Goal: Task Accomplishment & Management: Complete application form

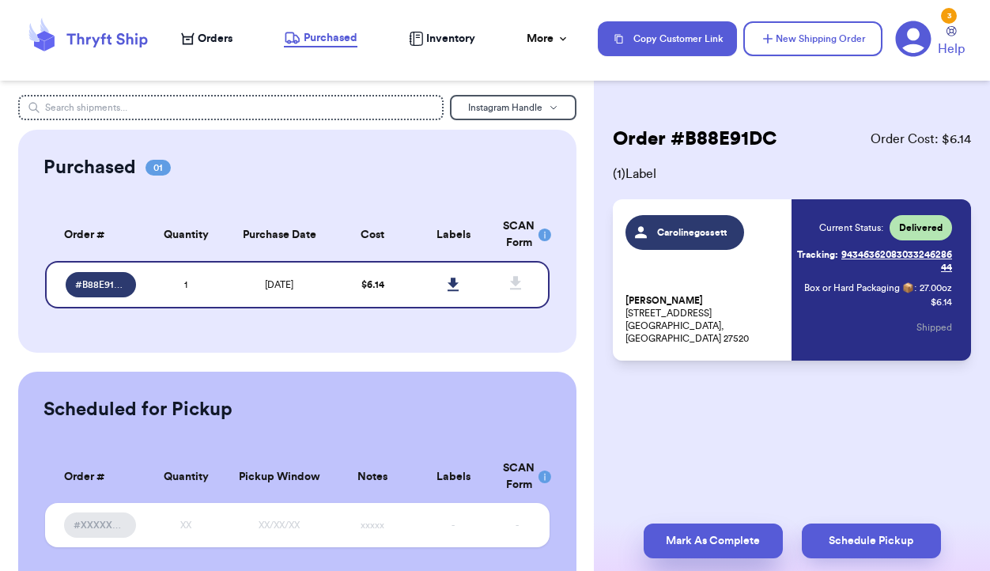
click at [706, 539] on button "Mark As Complete" at bounding box center [713, 541] width 139 height 35
click at [208, 41] on span "Orders" at bounding box center [215, 39] width 35 height 16
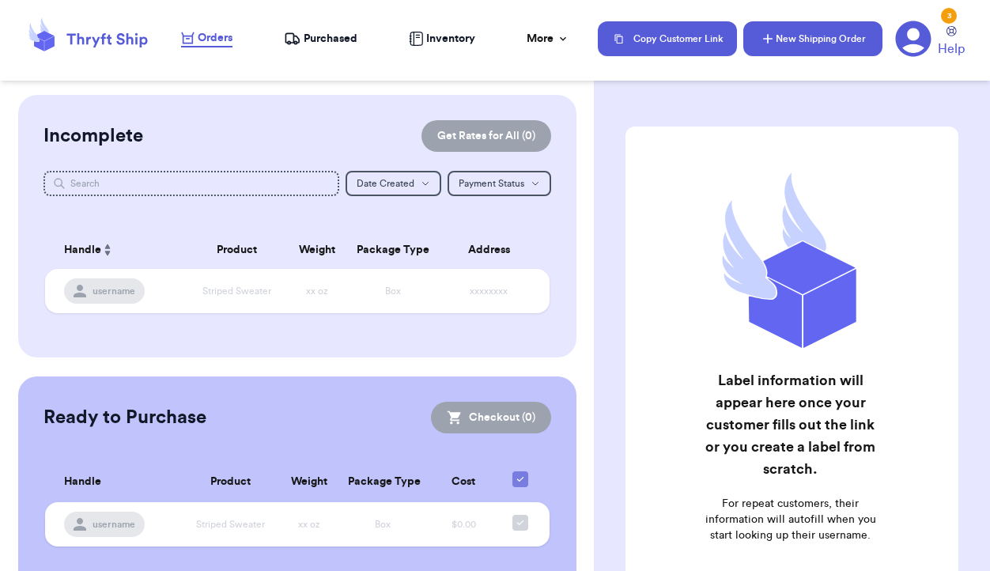
click at [809, 37] on button "New Shipping Order" at bounding box center [813, 38] width 139 height 35
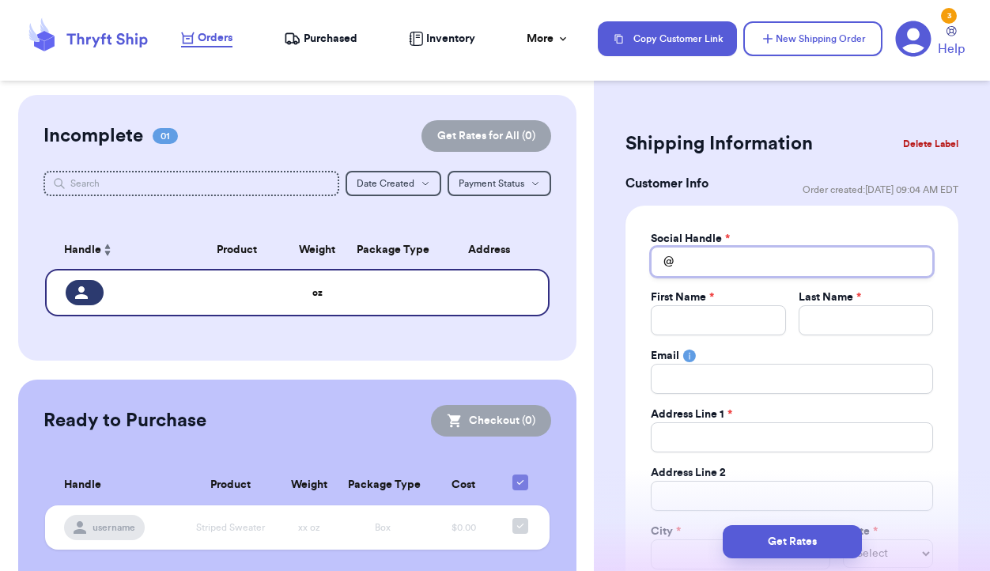
click at [749, 262] on input "Total Amount Paid" at bounding box center [792, 262] width 282 height 30
type input "b"
type input "br"
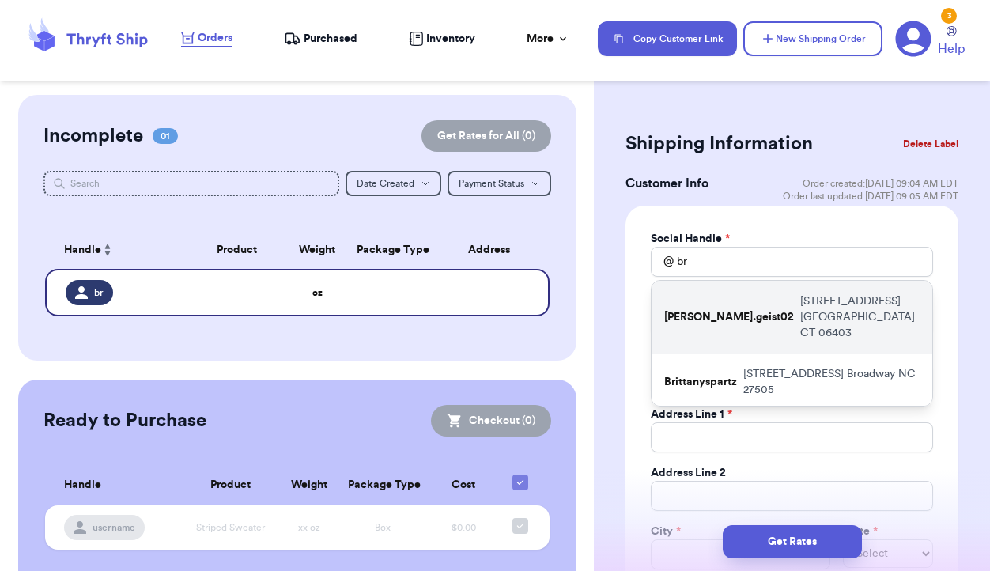
click at [707, 316] on p "[PERSON_NAME].geist02" at bounding box center [729, 317] width 130 height 16
type input "[PERSON_NAME].geist02"
type input "[PERSON_NAME]"
type input "[STREET_ADDRESS]"
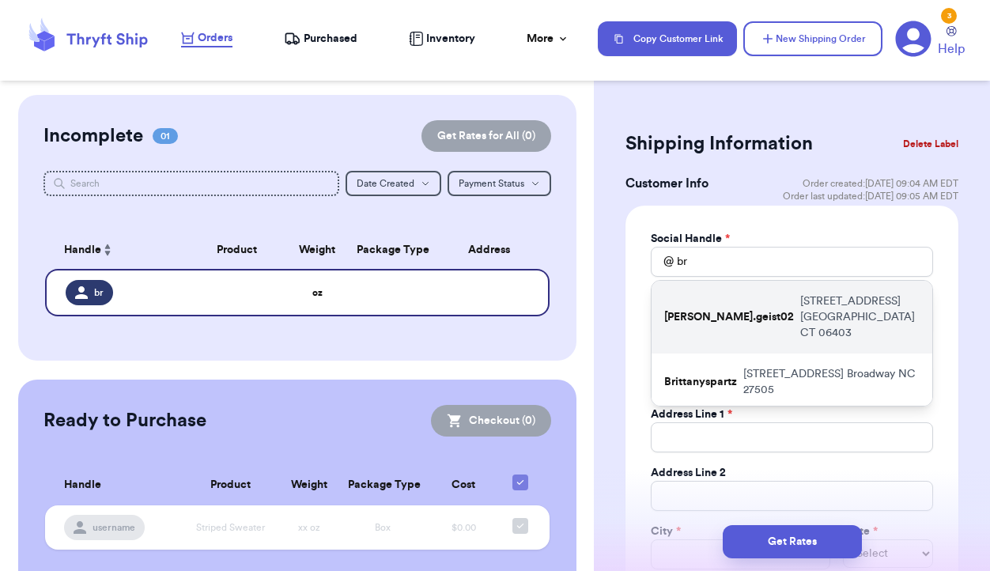
type input "Apt pa 305"
type input "[GEOGRAPHIC_DATA]"
select select "CT"
type input "06403"
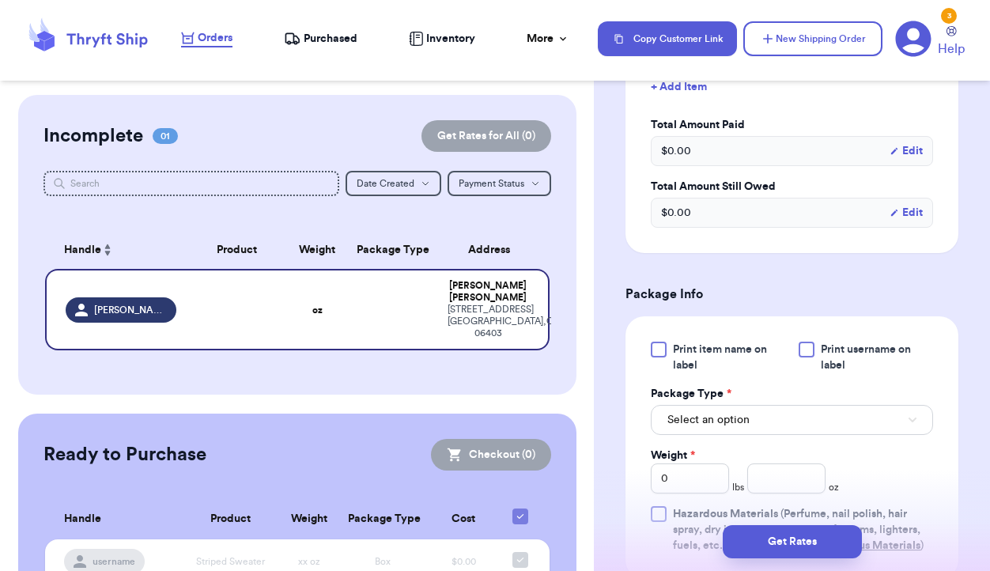
scroll to position [742, 0]
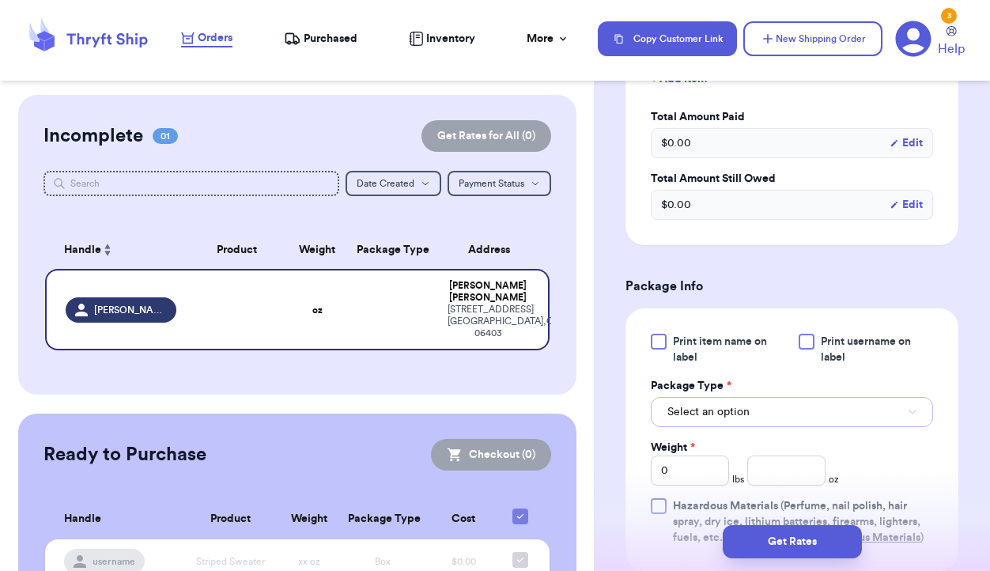
click at [759, 421] on button "Select an option" at bounding box center [792, 412] width 282 height 30
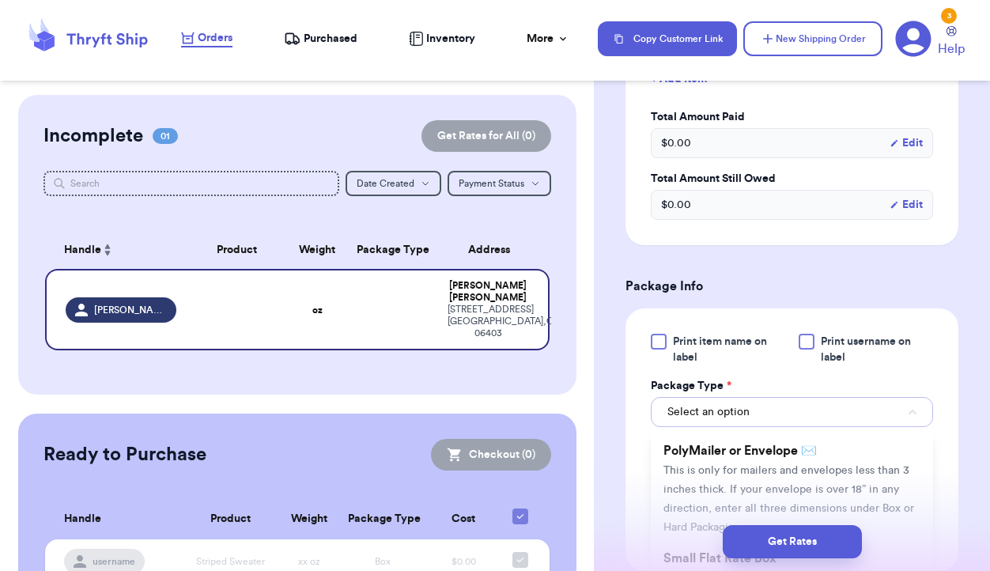
scroll to position [131, 0]
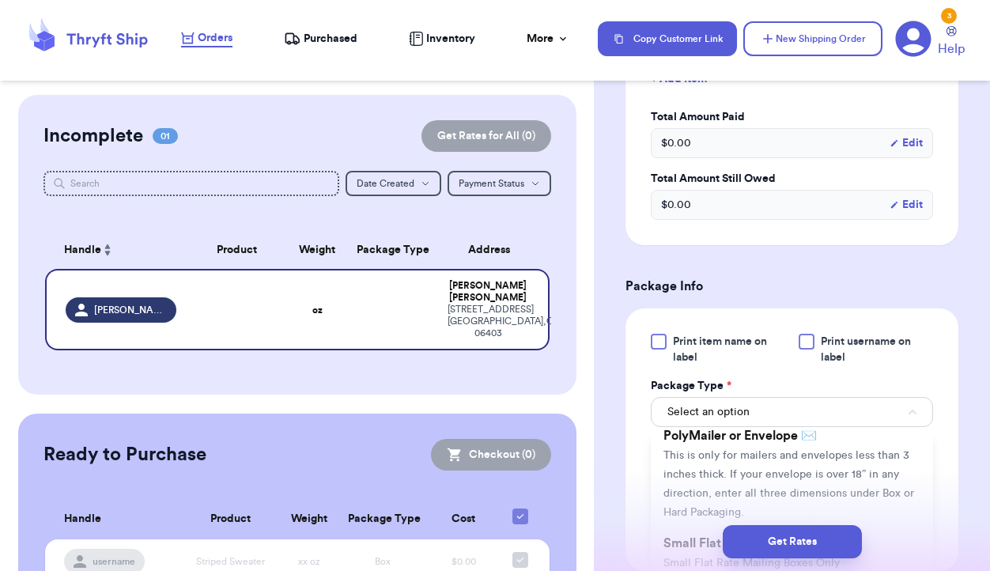
click at [782, 455] on span "This is only for mailers and envelopes less than 3 inches thick. If your envelo…" at bounding box center [789, 484] width 251 height 68
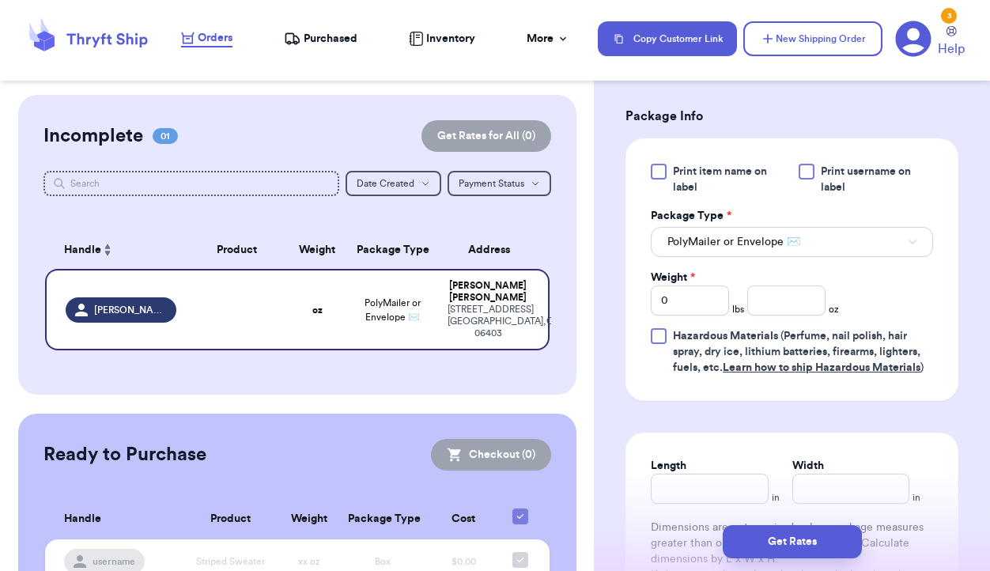
scroll to position [918, 0]
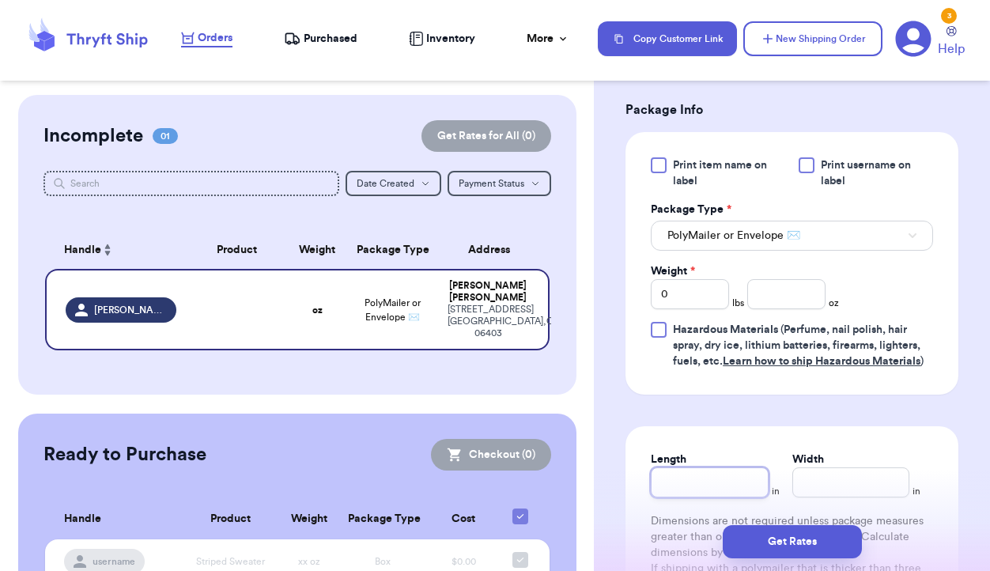
click at [691, 478] on input "Length" at bounding box center [709, 482] width 117 height 30
type input "1"
type input "13"
click at [838, 486] on input "Width *" at bounding box center [851, 482] width 117 height 30
type input "6"
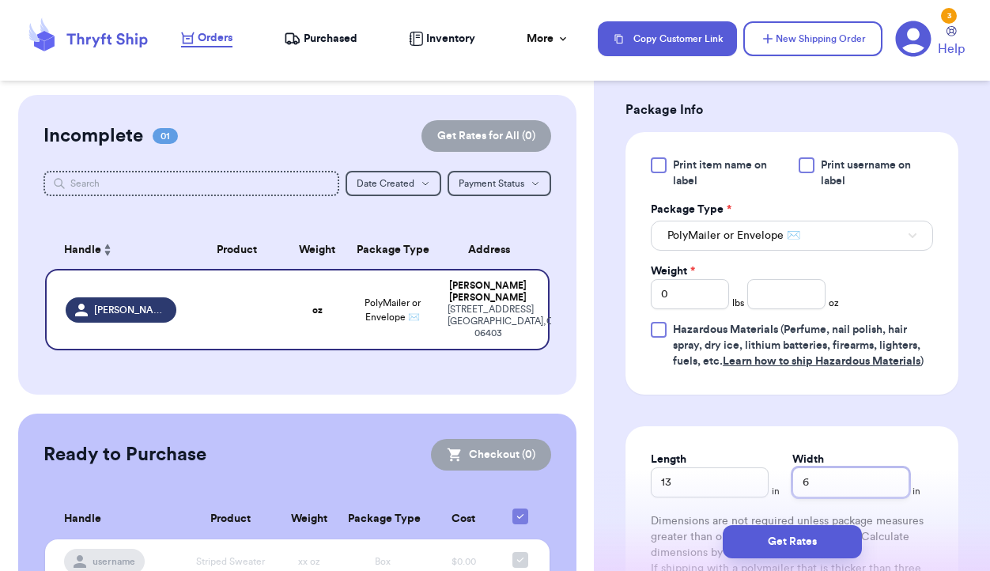
type input "6"
click at [795, 306] on input "number" at bounding box center [786, 294] width 78 height 30
click at [714, 305] on input "0" at bounding box center [690, 294] width 78 height 30
type input "1"
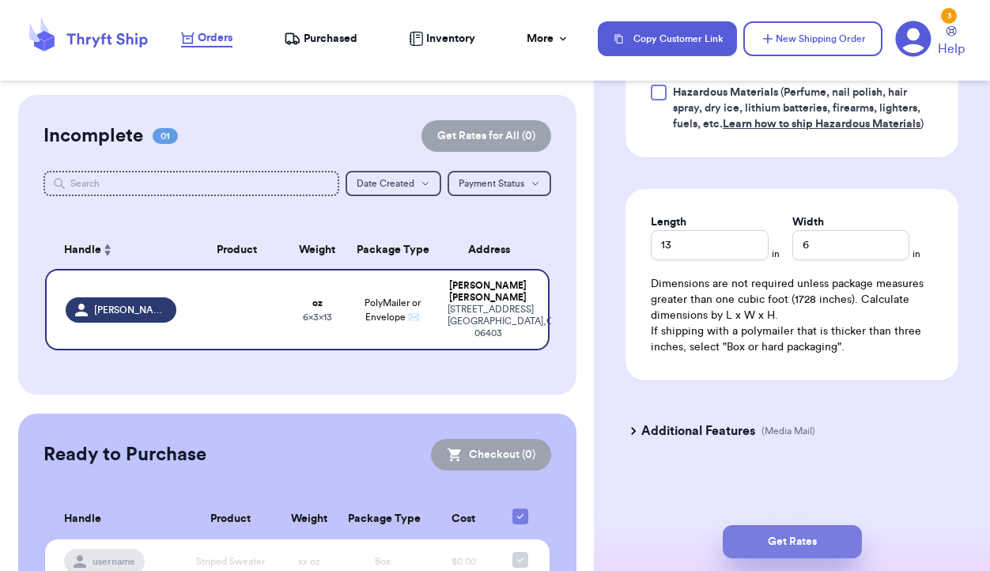
type input "1"
click at [819, 539] on button "Get Rates" at bounding box center [792, 541] width 139 height 33
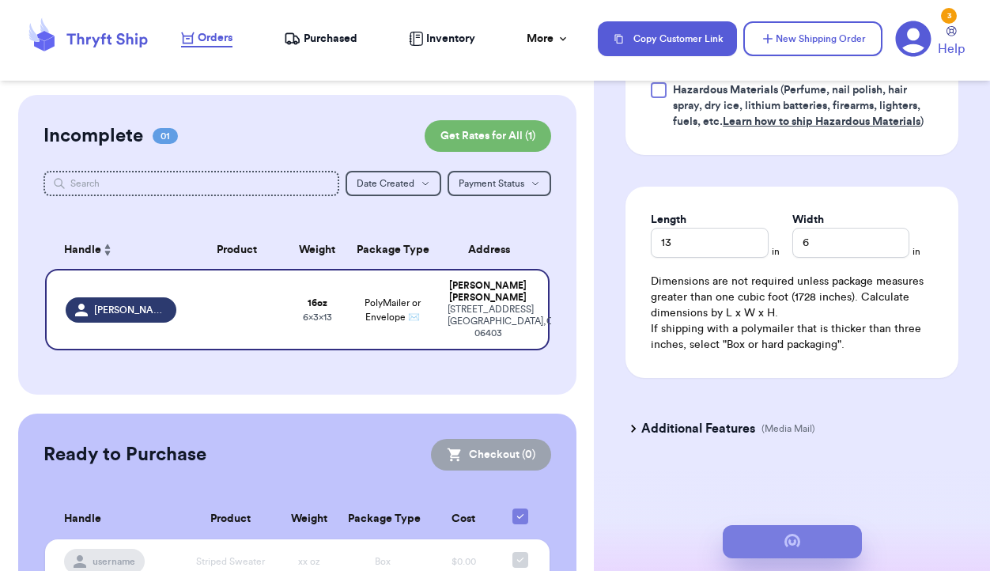
scroll to position [0, 0]
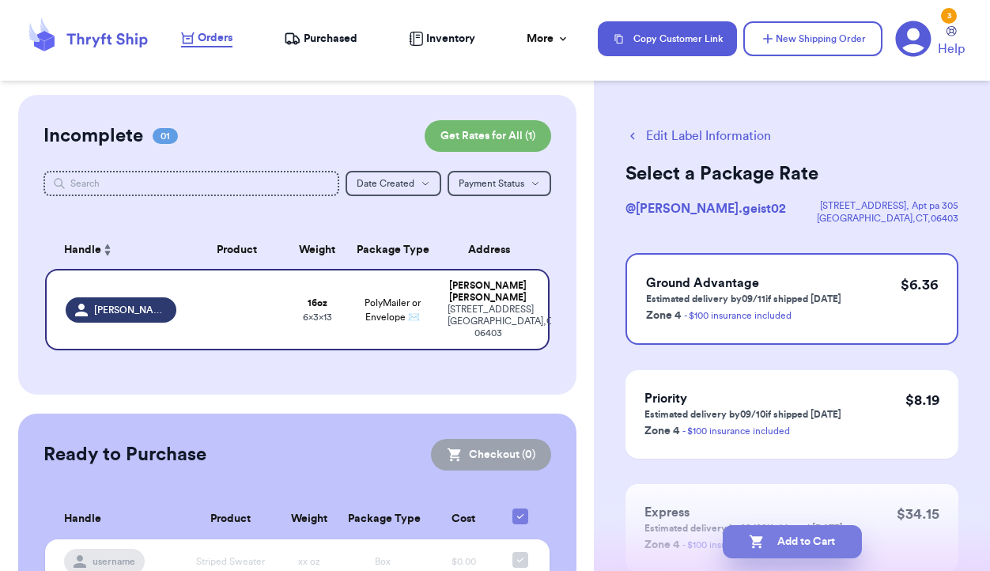
click at [801, 539] on button "Add to Cart" at bounding box center [792, 541] width 139 height 33
checkbox input "true"
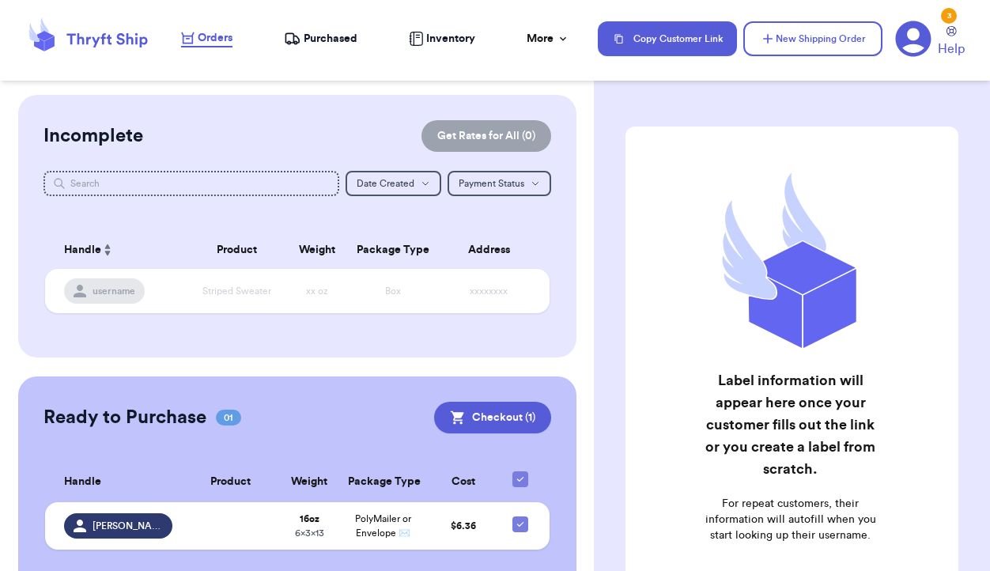
click at [807, 60] on nav "Orders Purchased Inventory More Stats Completed Orders Copy Customer Link New S…" at bounding box center [577, 39] width 825 height 52
click at [800, 40] on button "New Shipping Order" at bounding box center [813, 38] width 139 height 35
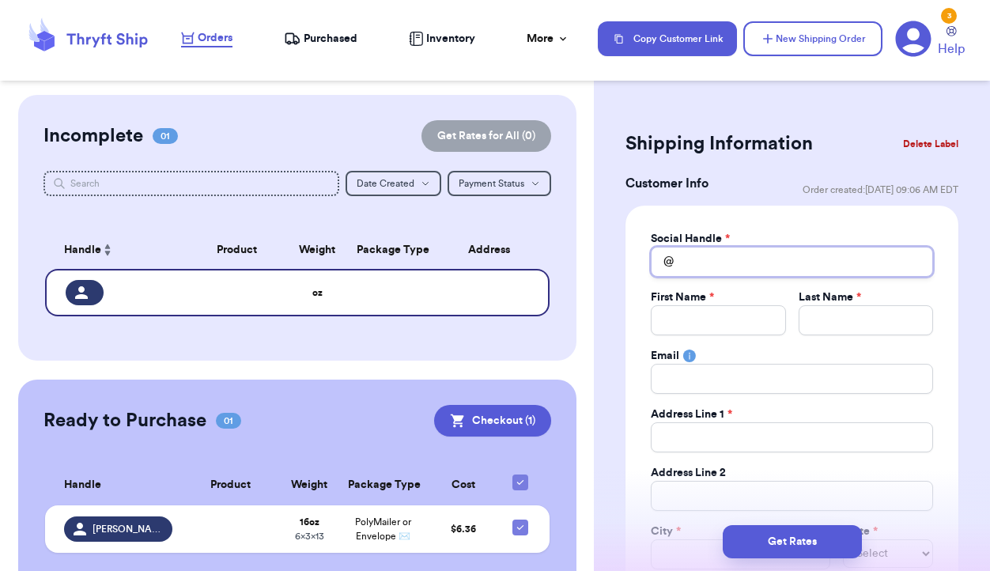
click at [701, 265] on input "Total Amount Paid" at bounding box center [792, 262] width 282 height 30
type input "c"
type input "ca"
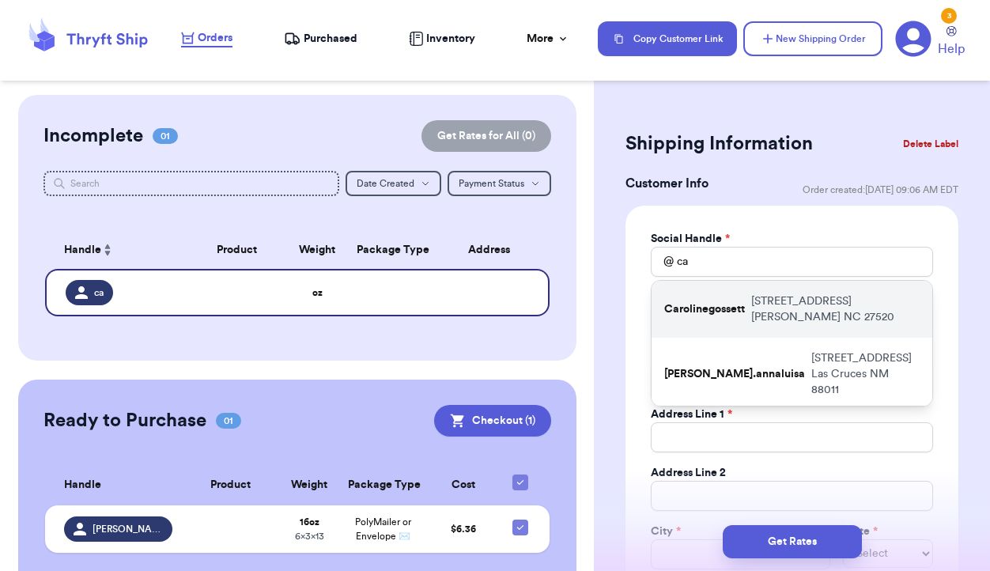
click at [693, 301] on p "Carolinegossett" at bounding box center [704, 309] width 81 height 16
type input "Carolinegossett"
type input "Caroline"
type input "Gribbon"
type input "[STREET_ADDRESS]"
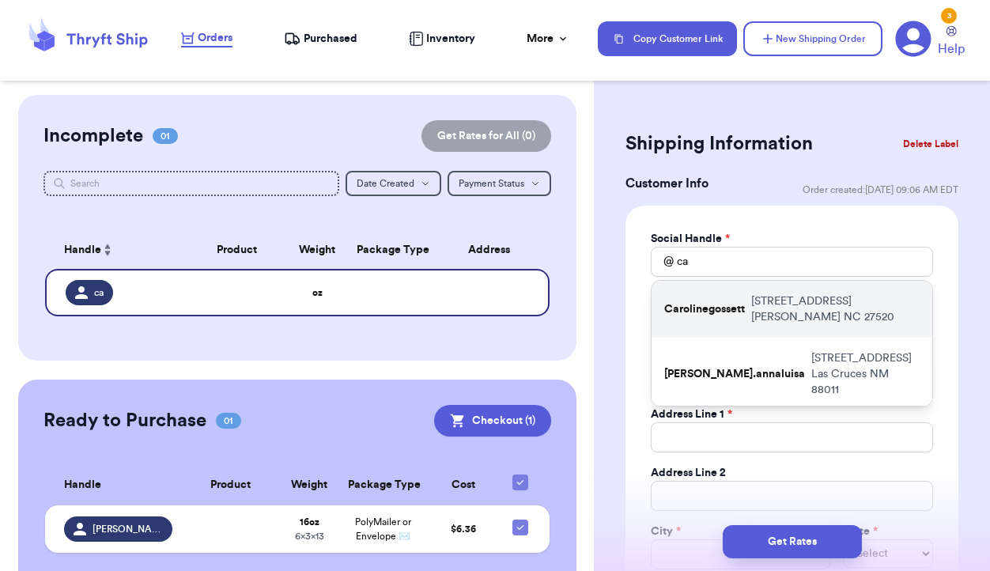
type input "Clayton"
select select "NC"
type input "27520"
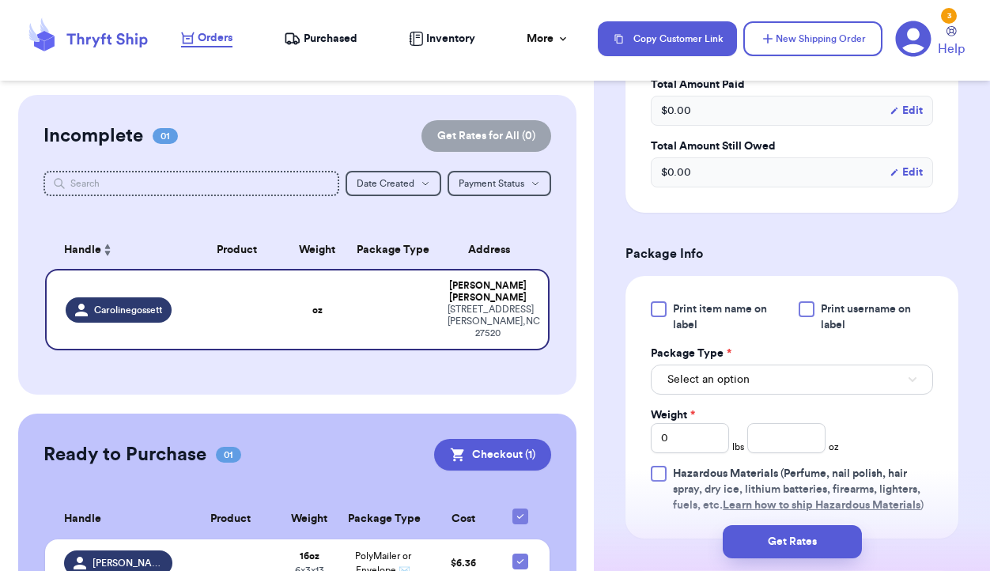
scroll to position [781, 0]
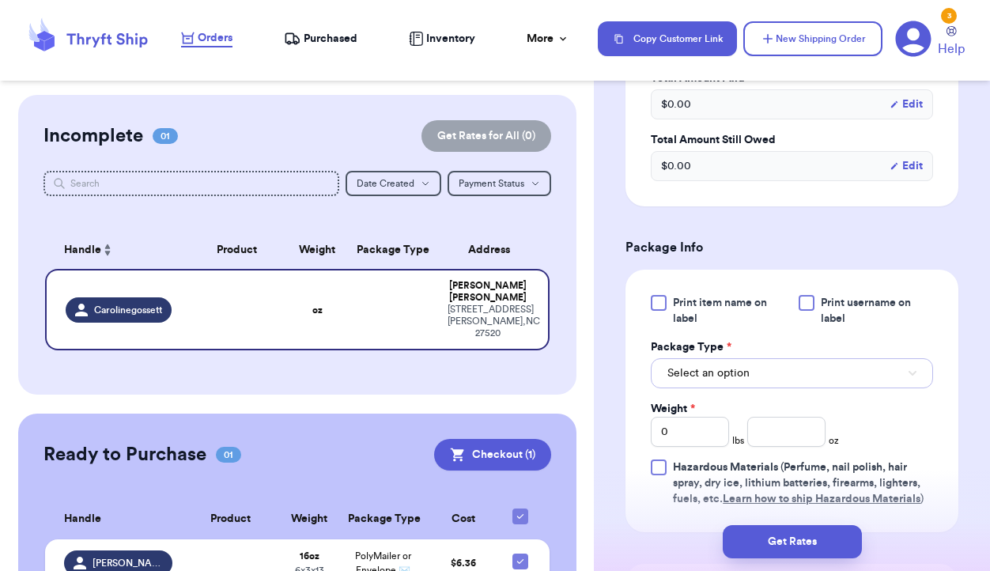
click at [774, 379] on button "Select an option" at bounding box center [792, 373] width 282 height 30
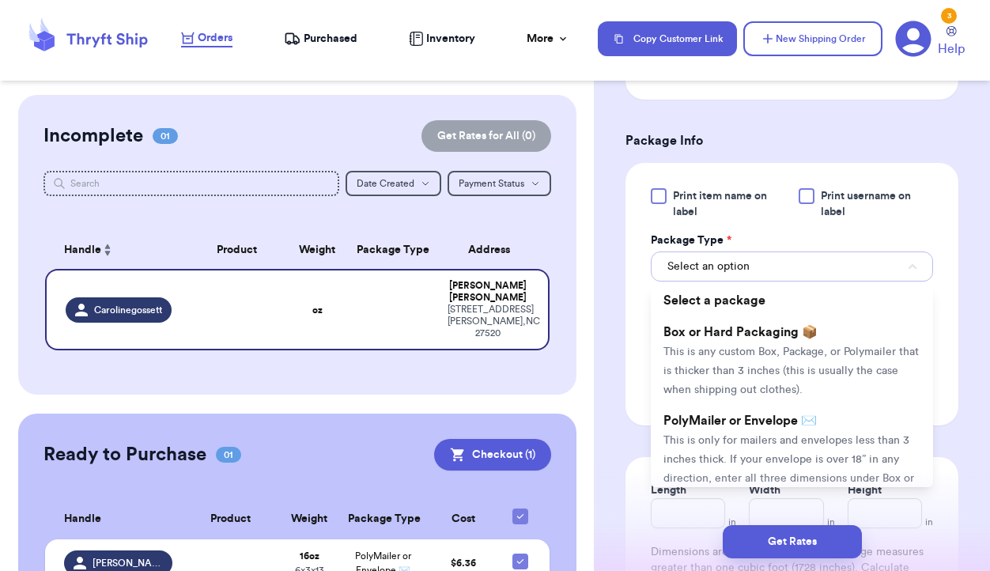
scroll to position [895, 0]
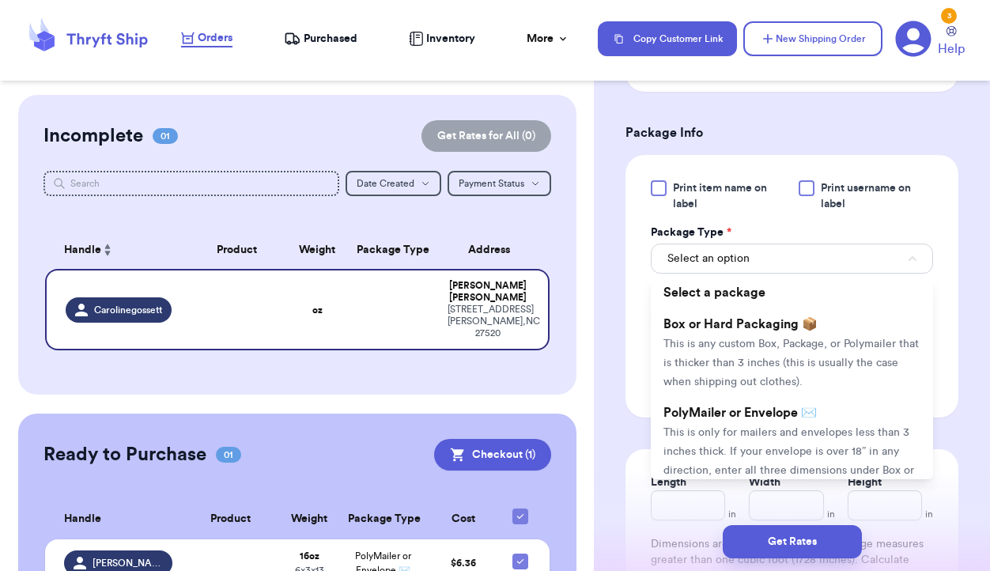
click at [774, 379] on span "This is any custom Box, Package, or Polymailer that is thicker than 3 inches (t…" at bounding box center [791, 363] width 255 height 49
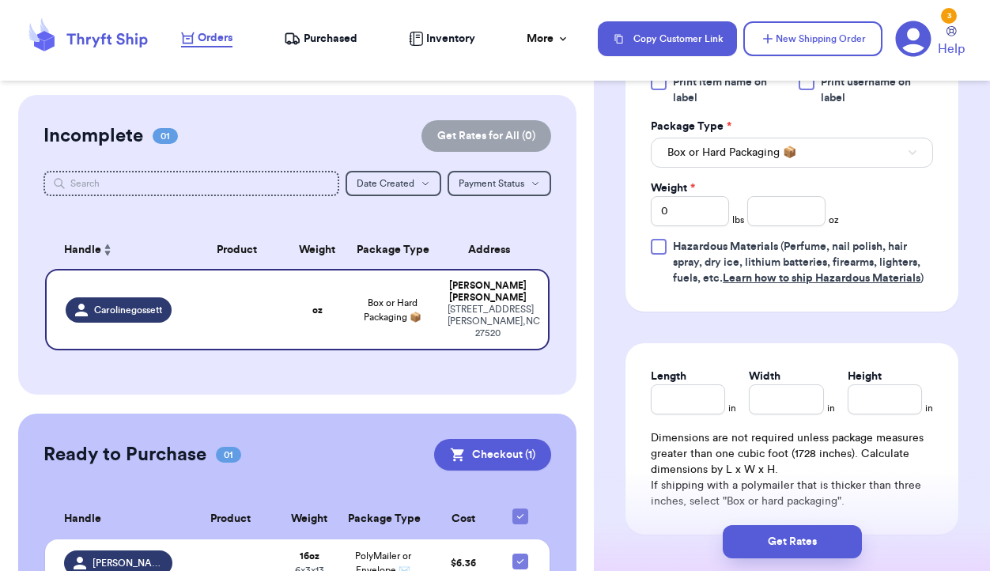
scroll to position [1005, 0]
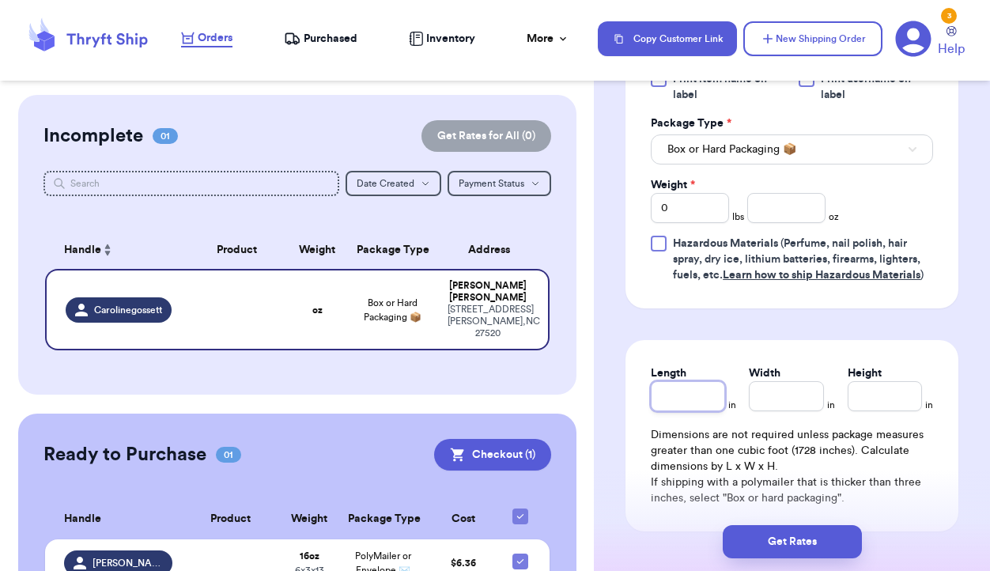
click at [695, 392] on input "Length" at bounding box center [688, 396] width 74 height 30
type input "1"
type input "14"
click at [780, 394] on input "Width *" at bounding box center [786, 396] width 74 height 30
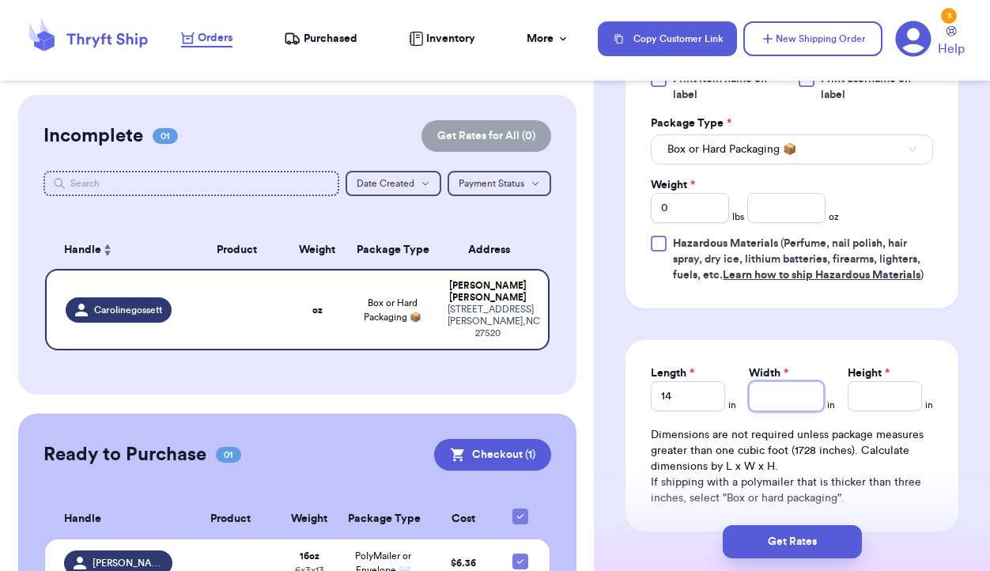
type input "1"
type input "10"
click at [869, 405] on input "Height *" at bounding box center [885, 396] width 74 height 30
type input "5"
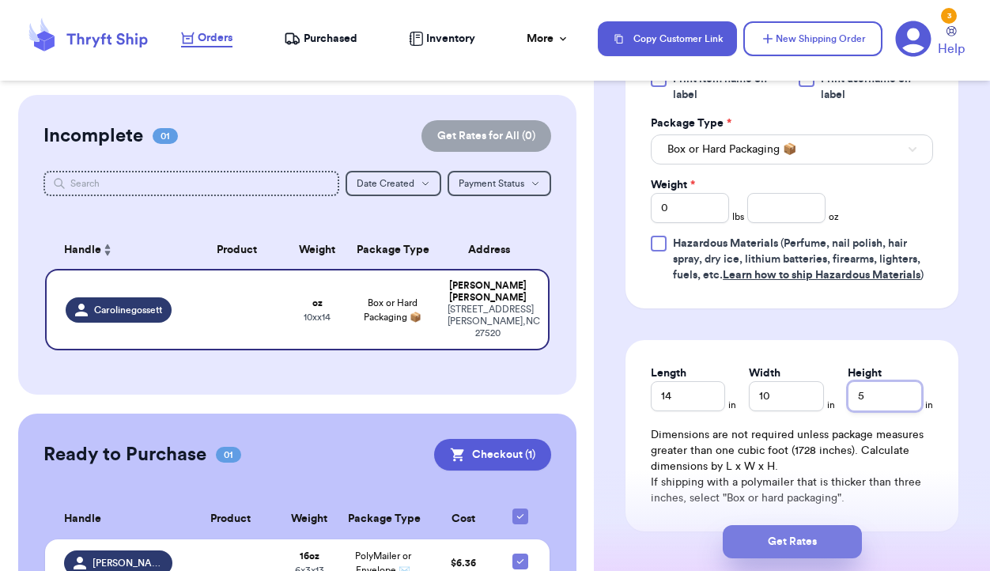
type input "5"
click at [826, 542] on button "Get Rates" at bounding box center [792, 541] width 139 height 33
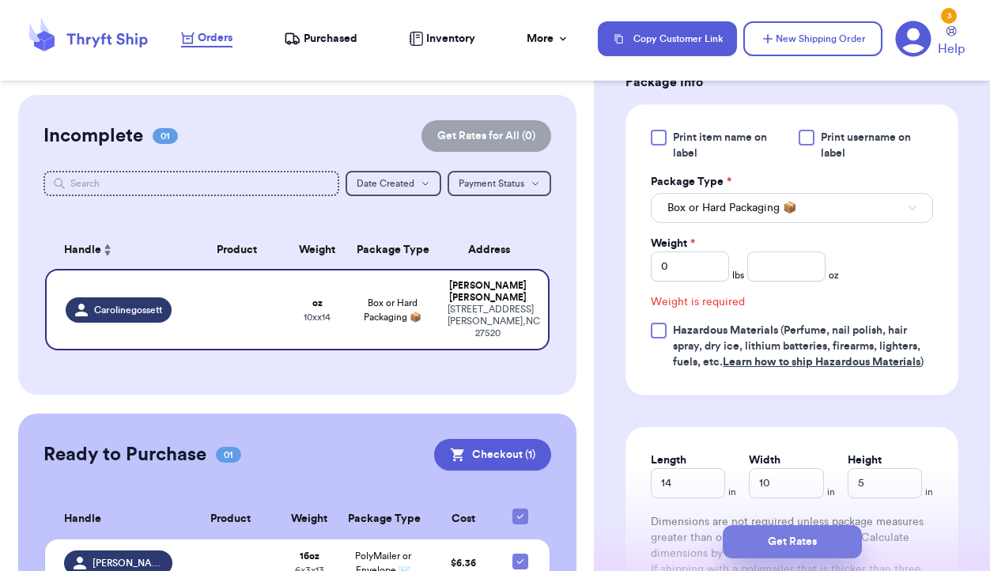
scroll to position [670, 0]
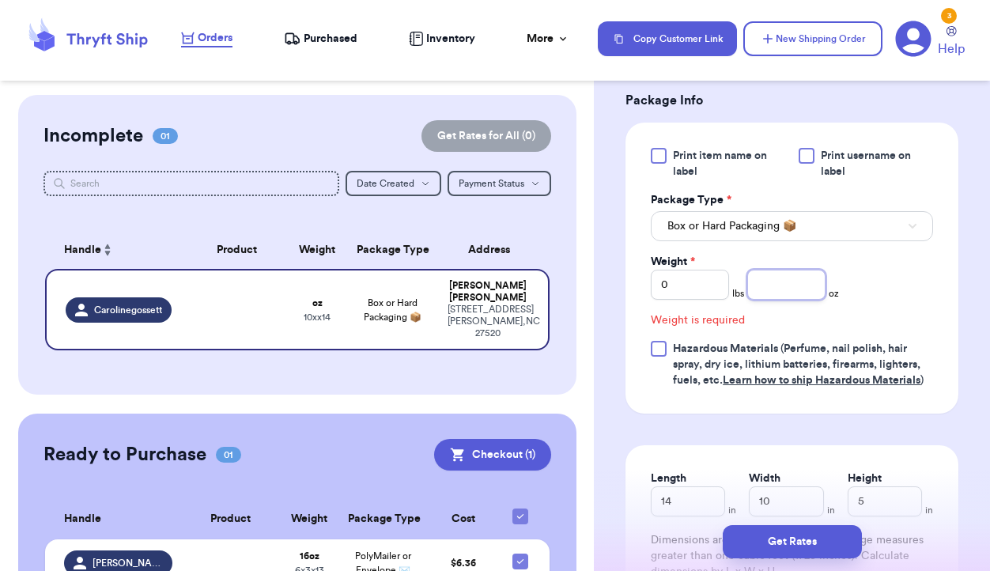
click at [786, 289] on input "number" at bounding box center [786, 285] width 78 height 30
click at [695, 282] on input "0" at bounding box center [690, 285] width 78 height 30
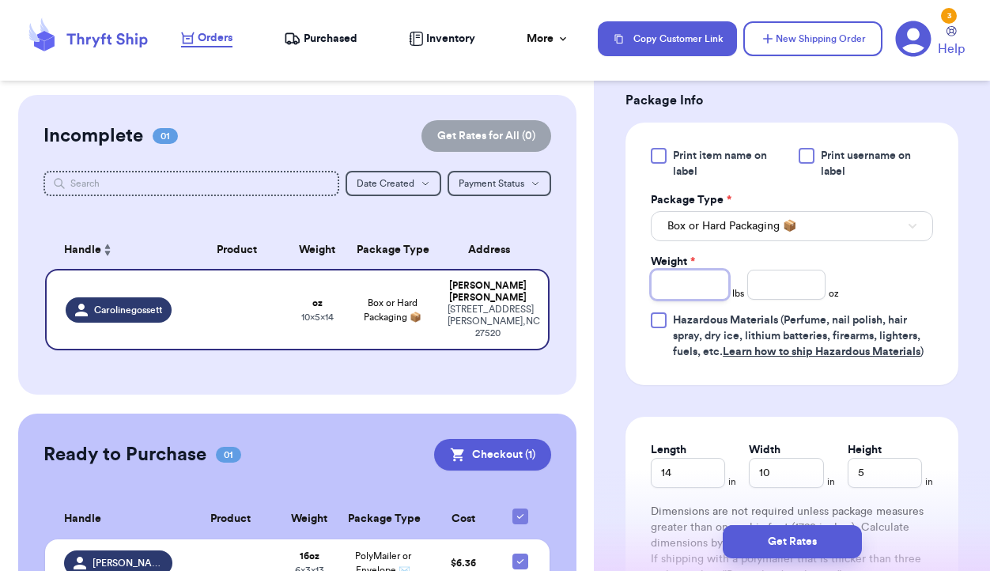
type input "2"
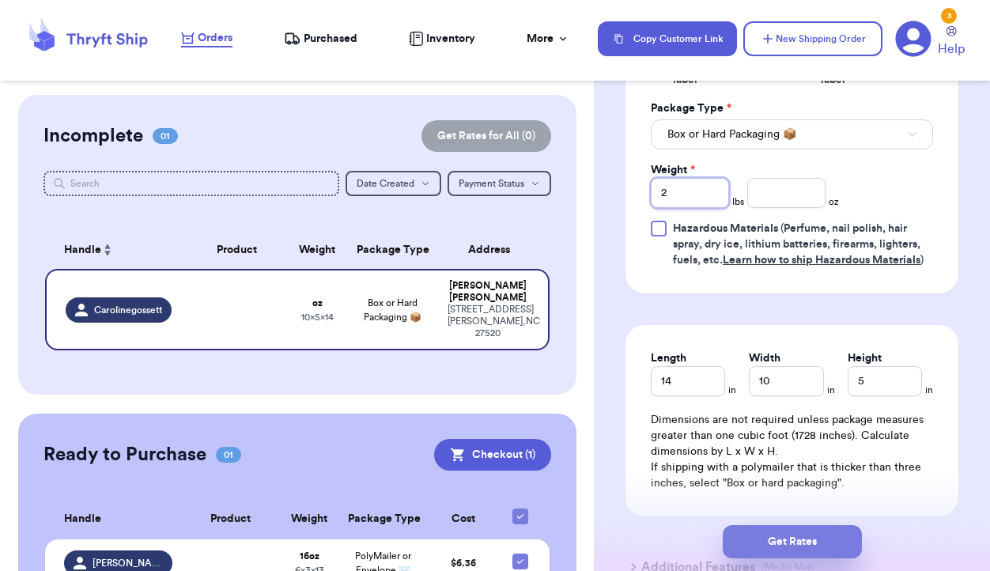
scroll to position [776, 0]
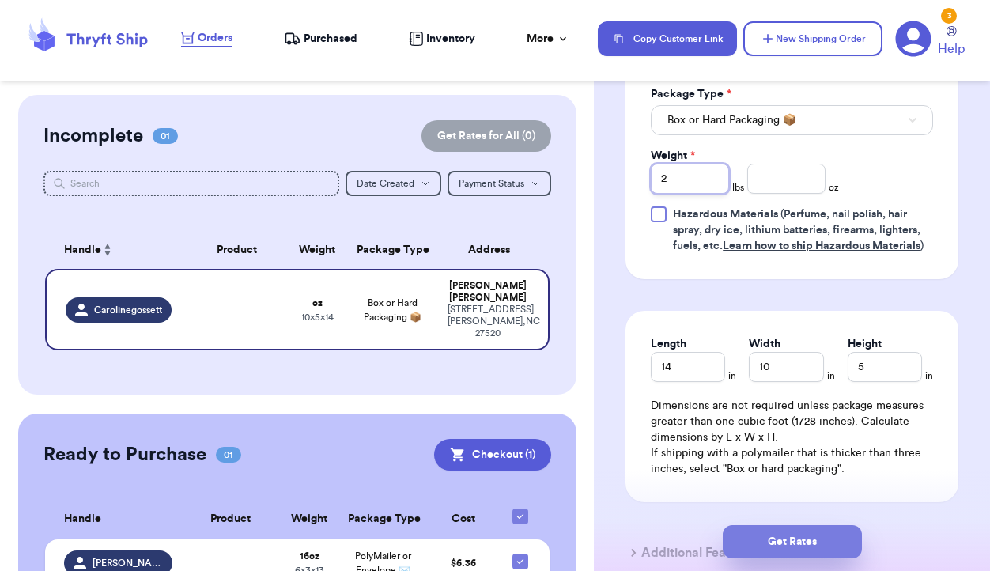
type input "2"
click at [781, 541] on button "Get Rates" at bounding box center [792, 541] width 139 height 33
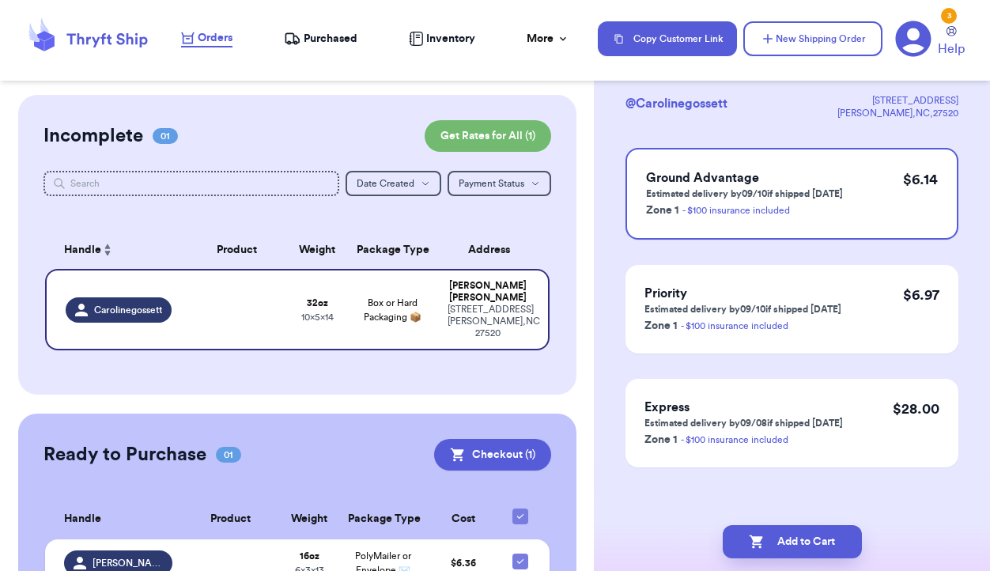
scroll to position [111, 0]
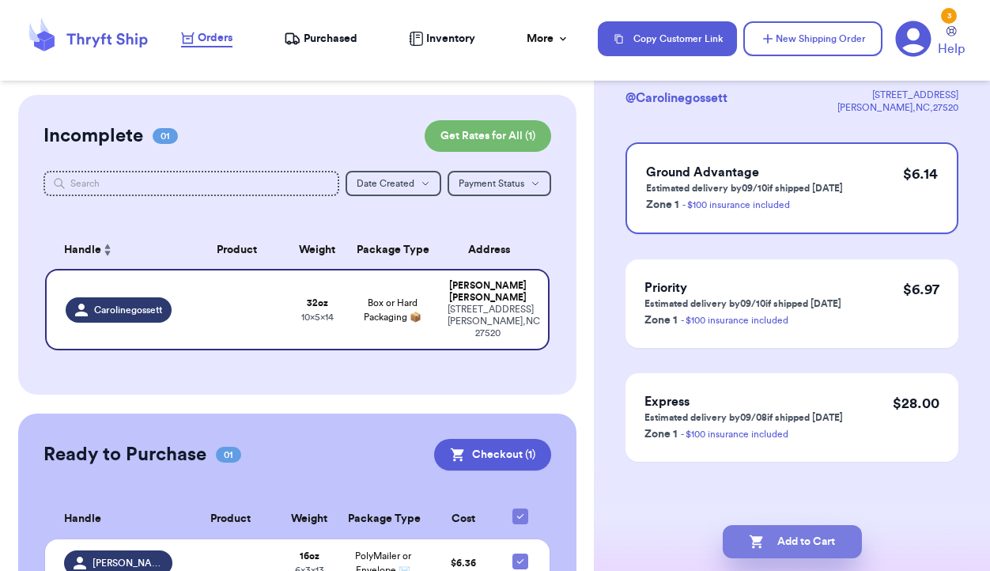
click at [789, 542] on button "Add to Cart" at bounding box center [792, 541] width 139 height 33
checkbox input "true"
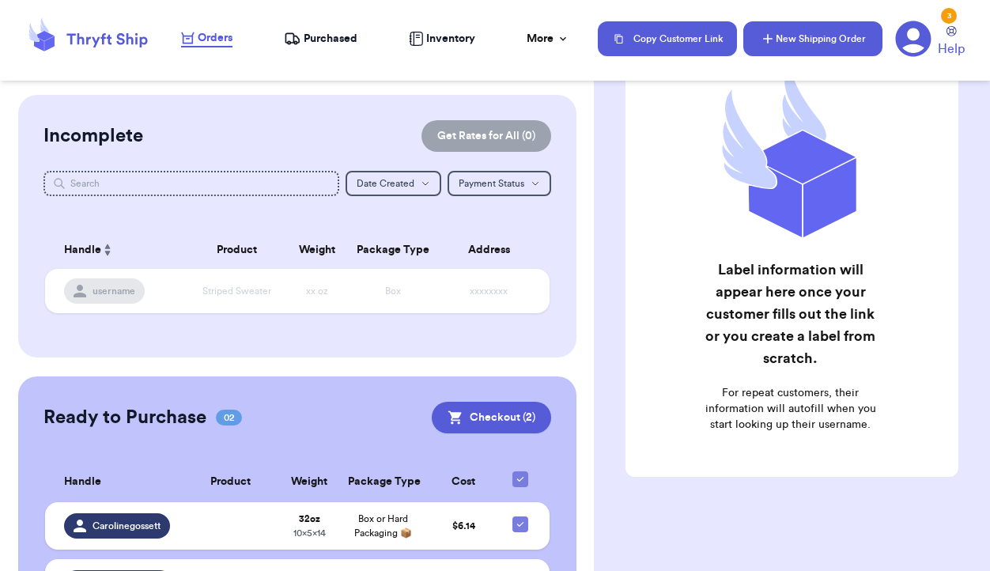
click at [819, 32] on button "New Shipping Order" at bounding box center [813, 38] width 139 height 35
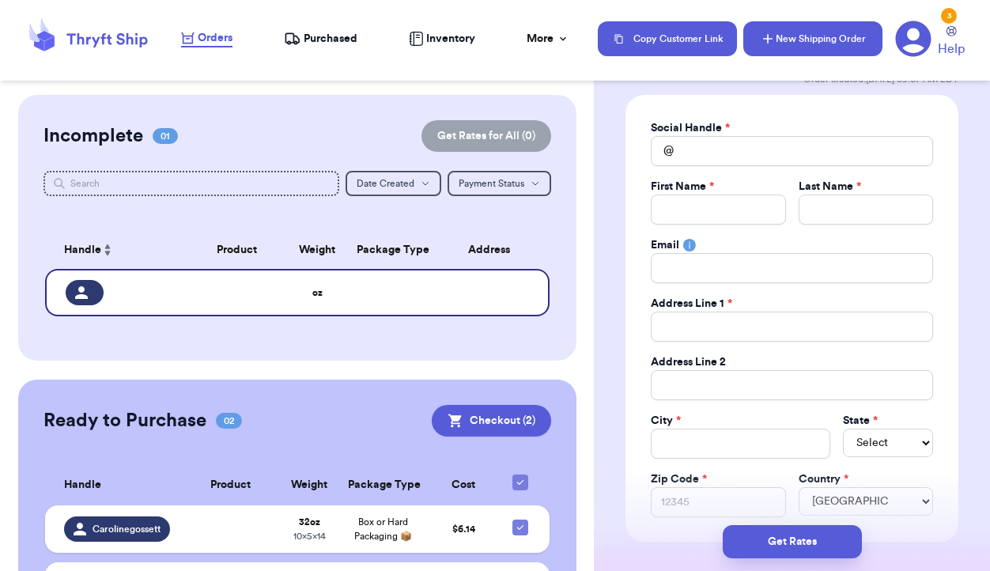
scroll to position [0, 0]
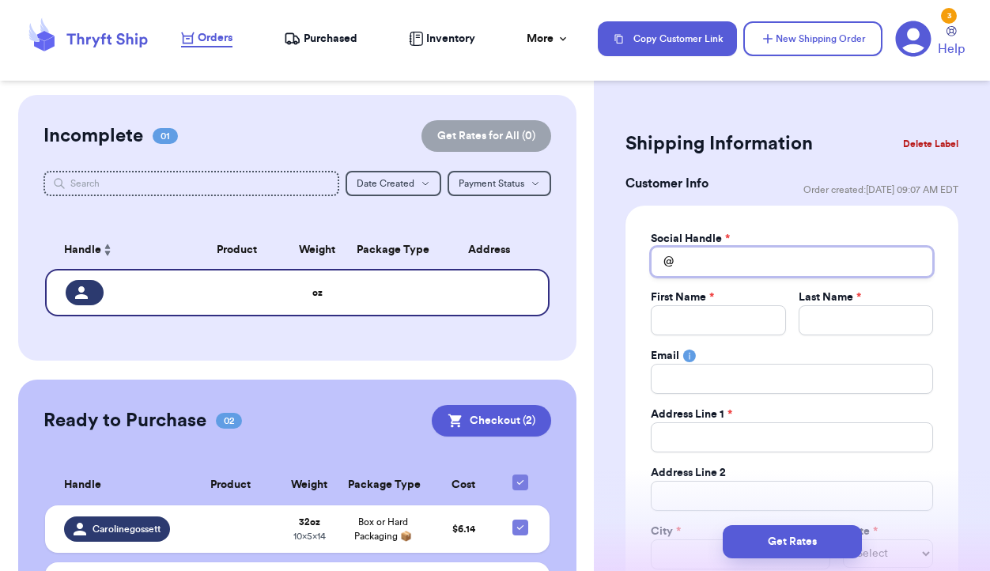
click at [711, 257] on input "Total Amount Paid" at bounding box center [792, 262] width 282 height 30
type input "d"
type input "da"
type input "dan"
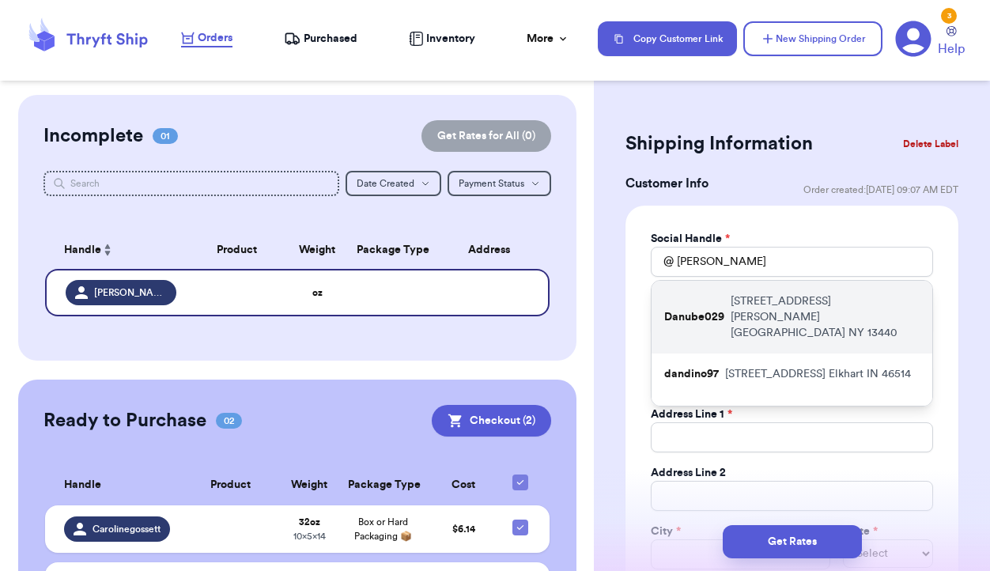
click at [703, 309] on p "Danube029" at bounding box center [694, 317] width 60 height 16
type input "Danube029"
type input "Dana"
type input "Robertson"
type input "8163 Gore Rd."
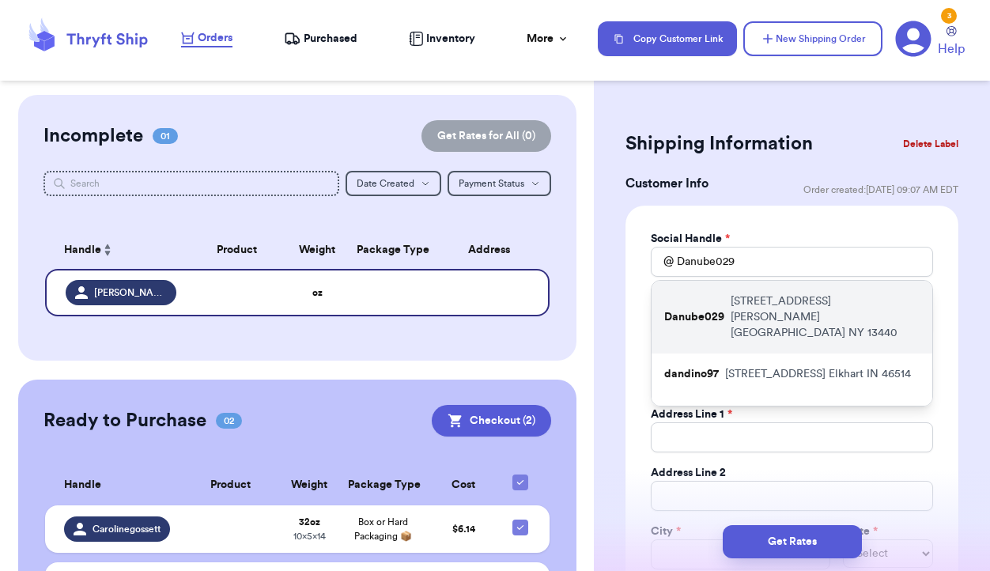
type input "Rome"
select select "NY"
type input "13440"
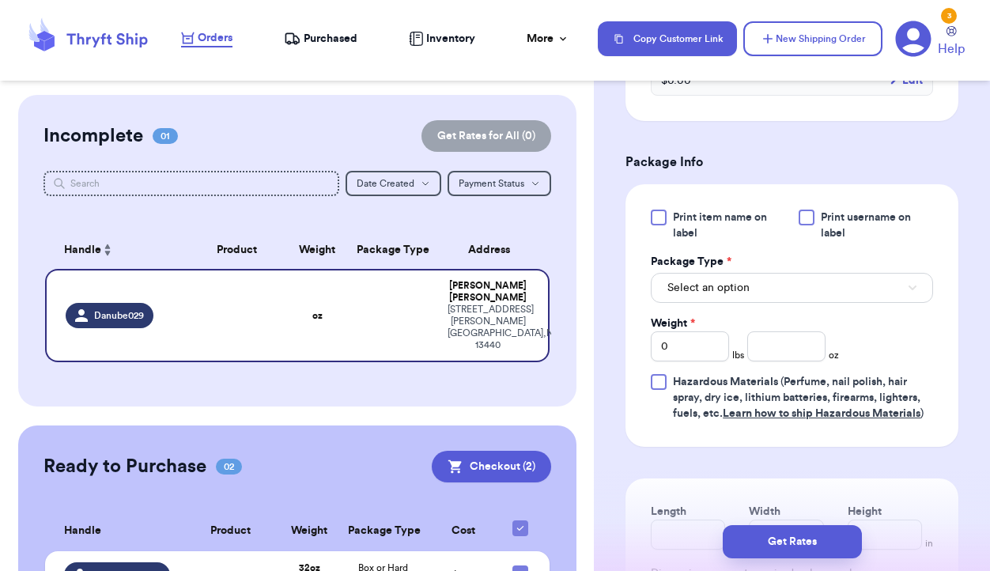
scroll to position [869, 0]
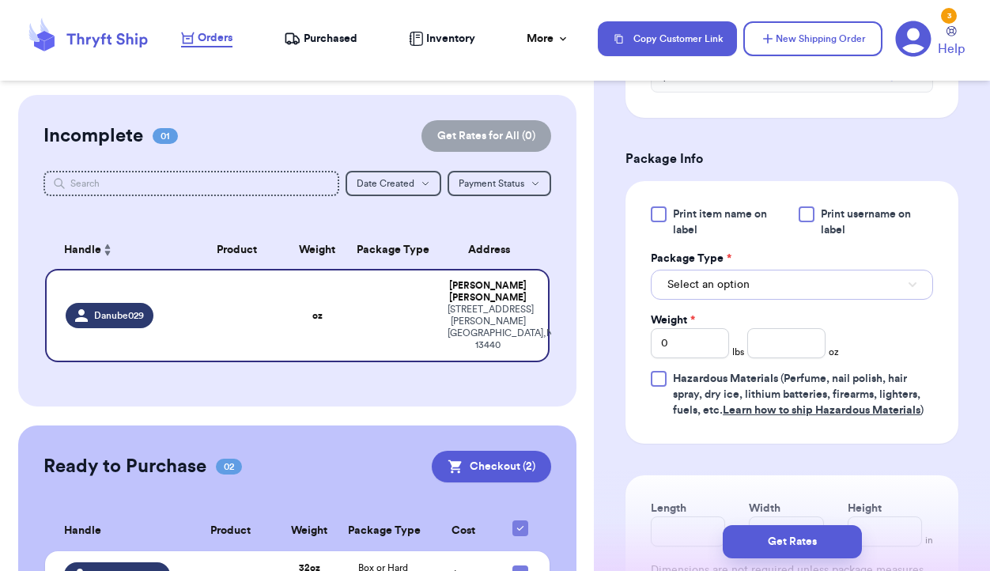
click at [795, 286] on button "Select an option" at bounding box center [792, 285] width 282 height 30
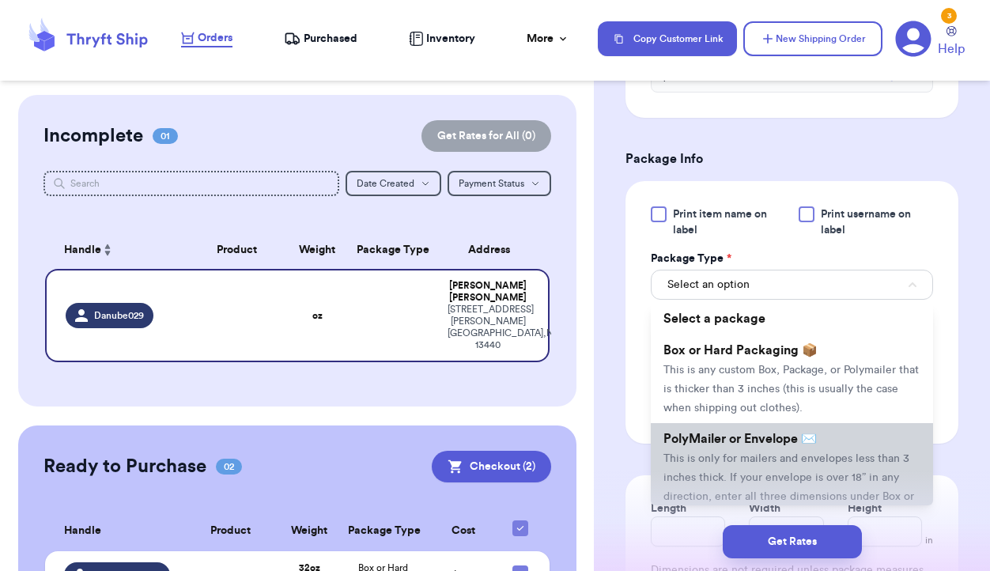
click at [759, 443] on span "PolyMailer or Envelope ✉️" at bounding box center [740, 439] width 153 height 13
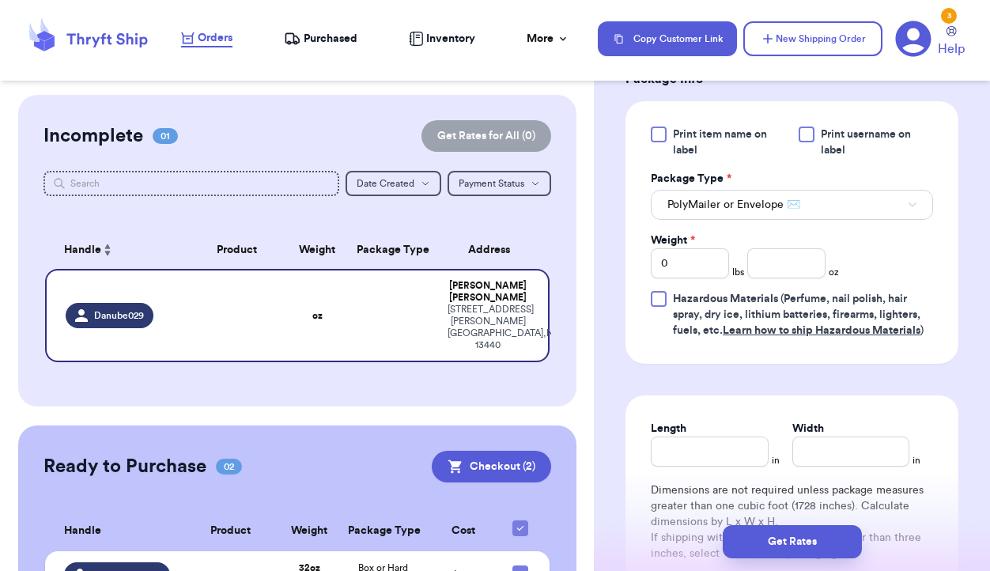
scroll to position [980, 0]
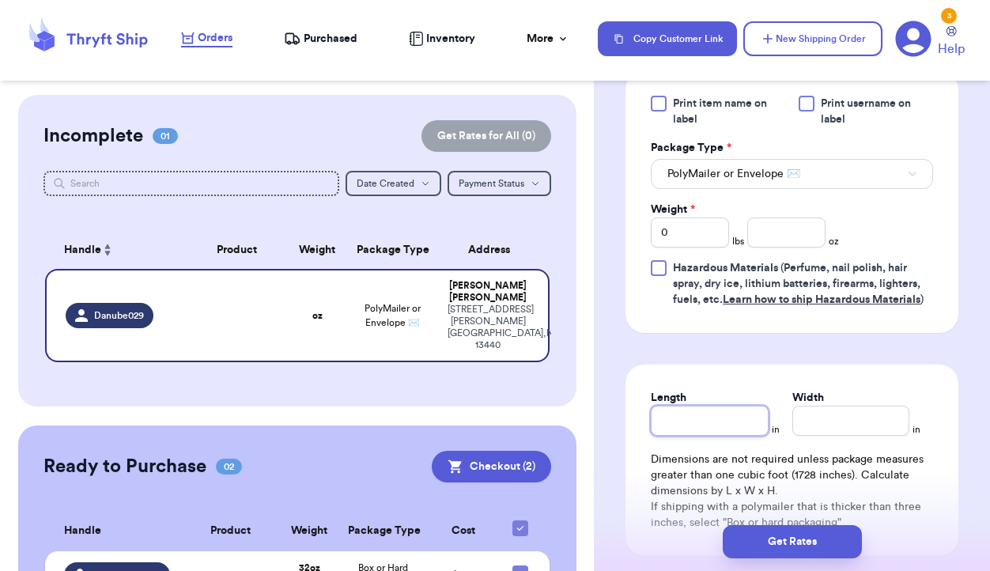
click at [739, 427] on input "Length" at bounding box center [709, 421] width 117 height 30
type input "1"
type input "10"
click at [834, 422] on input "Width *" at bounding box center [851, 421] width 117 height 30
type input "8"
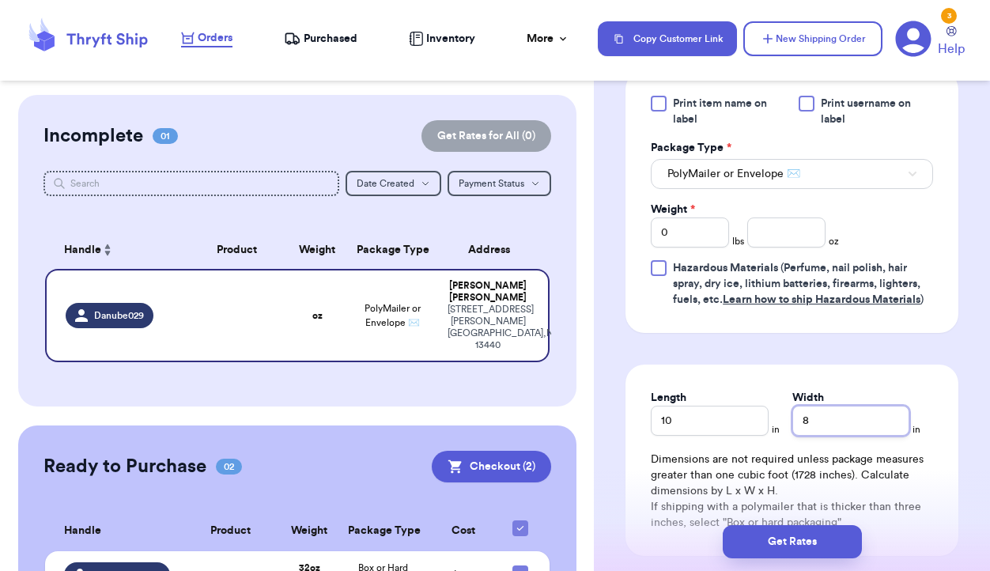
type input "8"
click at [781, 224] on input "number" at bounding box center [786, 233] width 78 height 30
type input "5"
click at [712, 238] on input "0" at bounding box center [690, 233] width 78 height 30
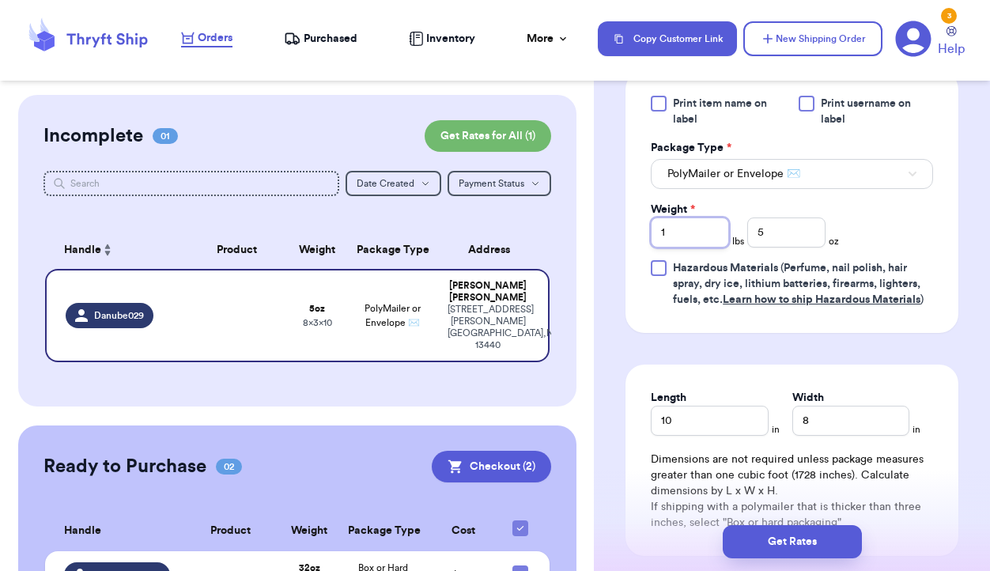
scroll to position [1122, 0]
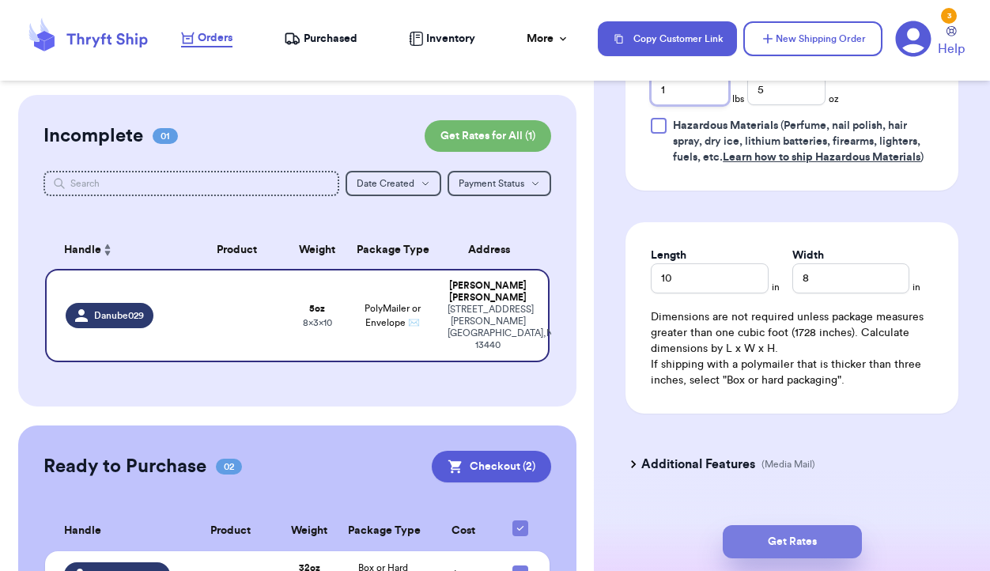
type input "1"
click at [792, 538] on button "Get Rates" at bounding box center [792, 541] width 139 height 33
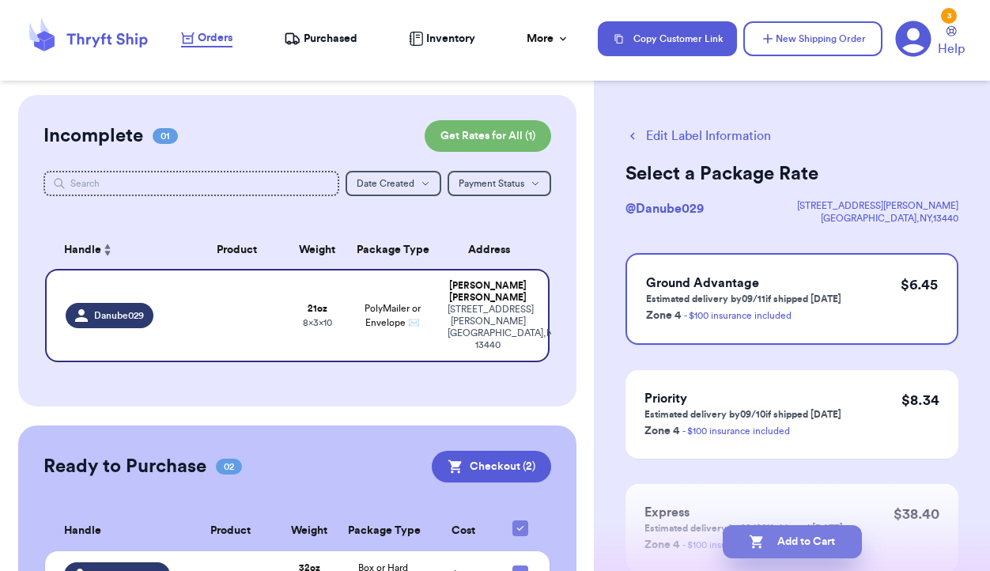
click at [800, 543] on button "Add to Cart" at bounding box center [792, 541] width 139 height 33
checkbox input "true"
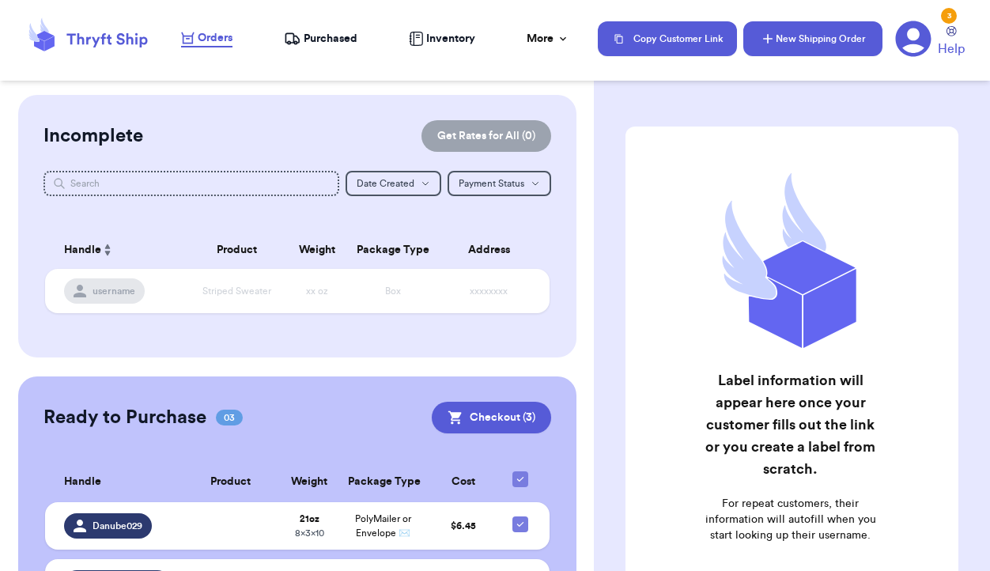
click at [834, 38] on button "New Shipping Order" at bounding box center [813, 38] width 139 height 35
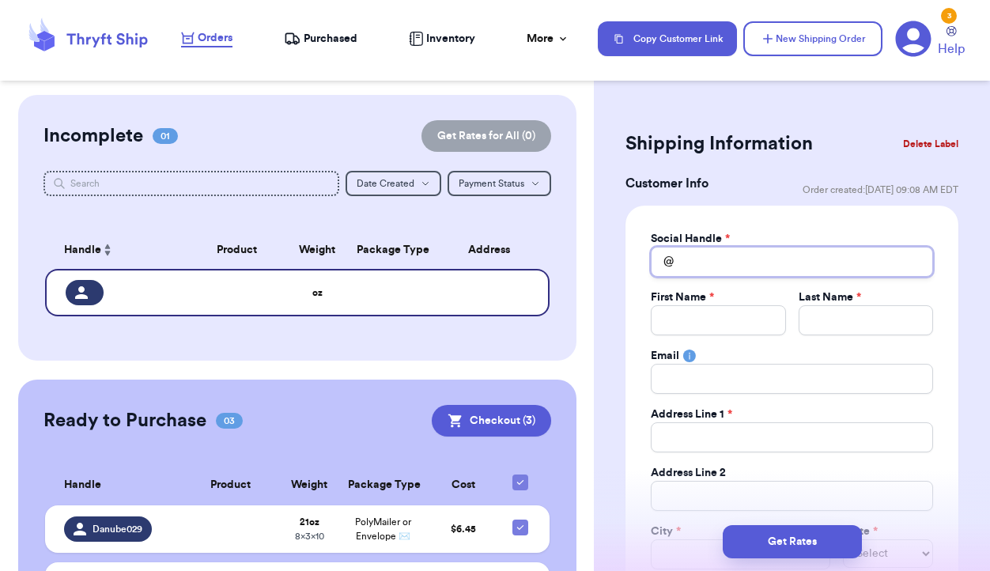
click at [719, 261] on input "Total Amount Paid" at bounding box center [792, 262] width 282 height 30
type input "s"
type input "sh"
type input "sho"
type input "shop"
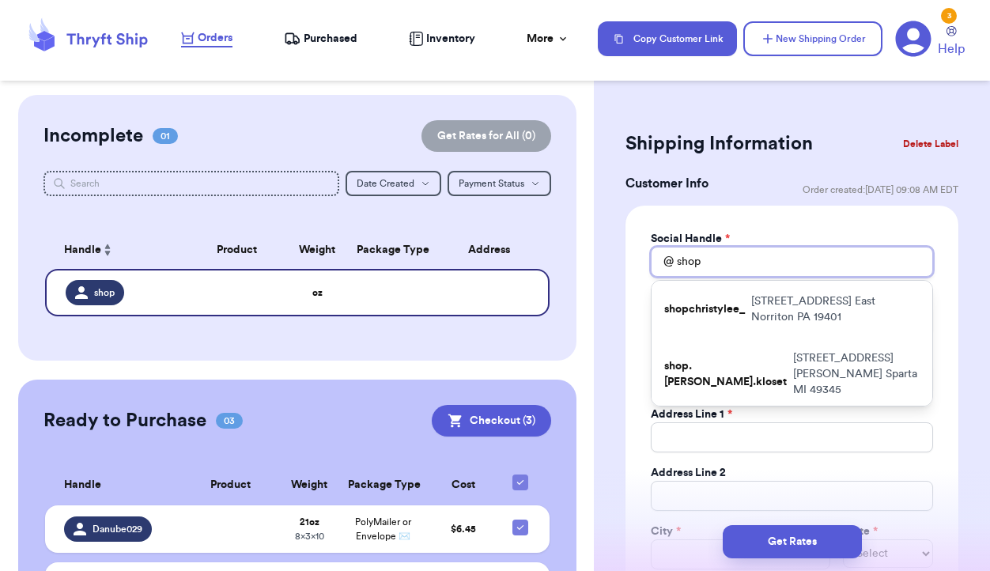
type input "shopc"
type input "shopch"
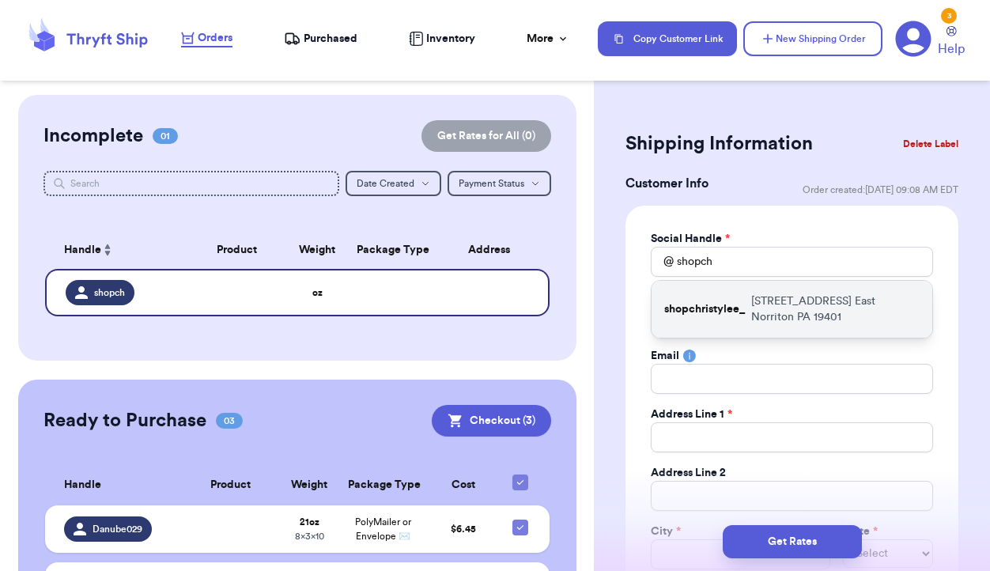
click at [706, 321] on div "shopchristylee_ 207 Beechwood Rd East Norriton PA 19401" at bounding box center [792, 309] width 281 height 57
type input "shopchristylee_"
type input "Christy"
type input "Casale"
type input "207 Beechwood Rd"
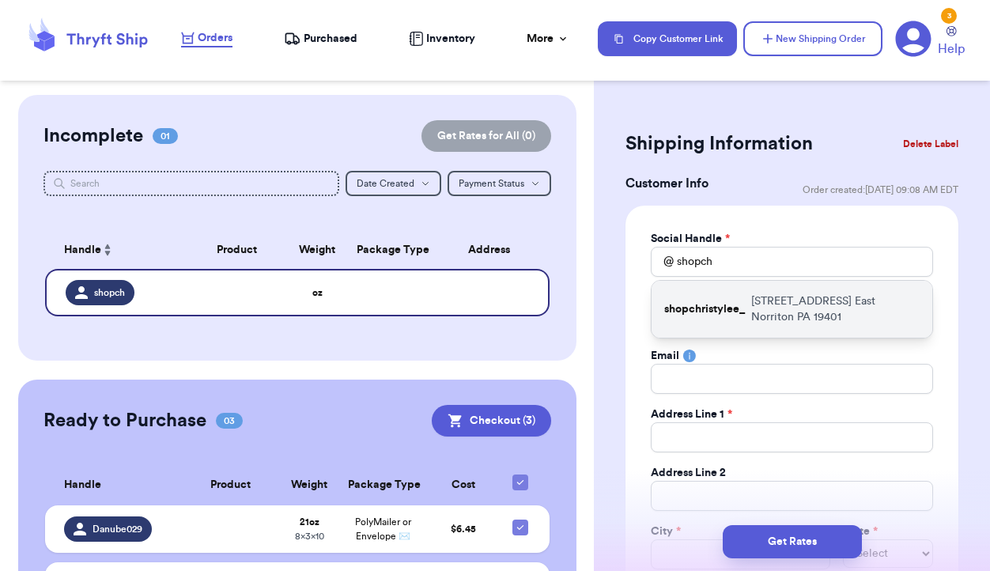
type input "East Norriton"
select select "PA"
type input "19401"
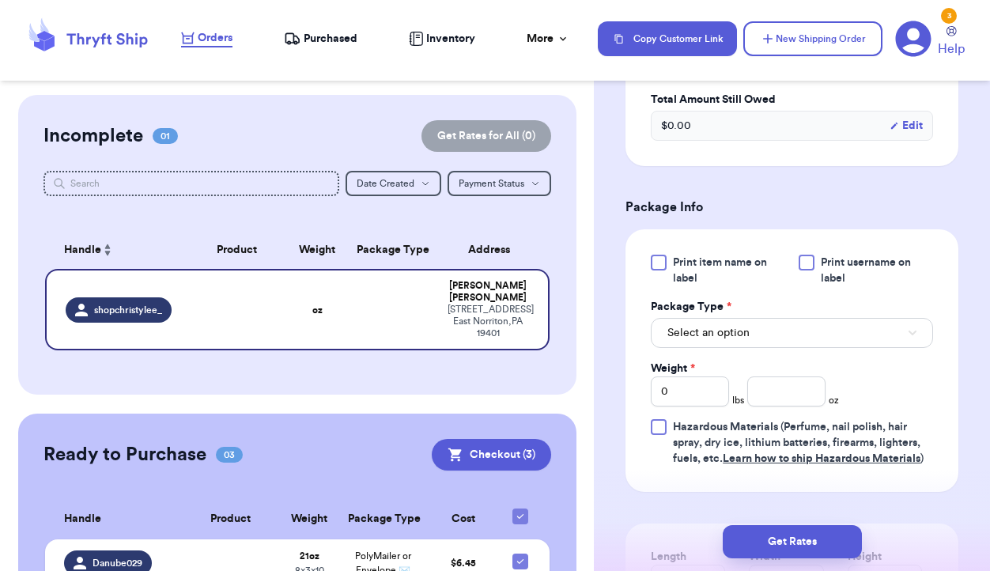
scroll to position [822, 0]
click at [811, 339] on button "Select an option" at bounding box center [792, 332] width 282 height 30
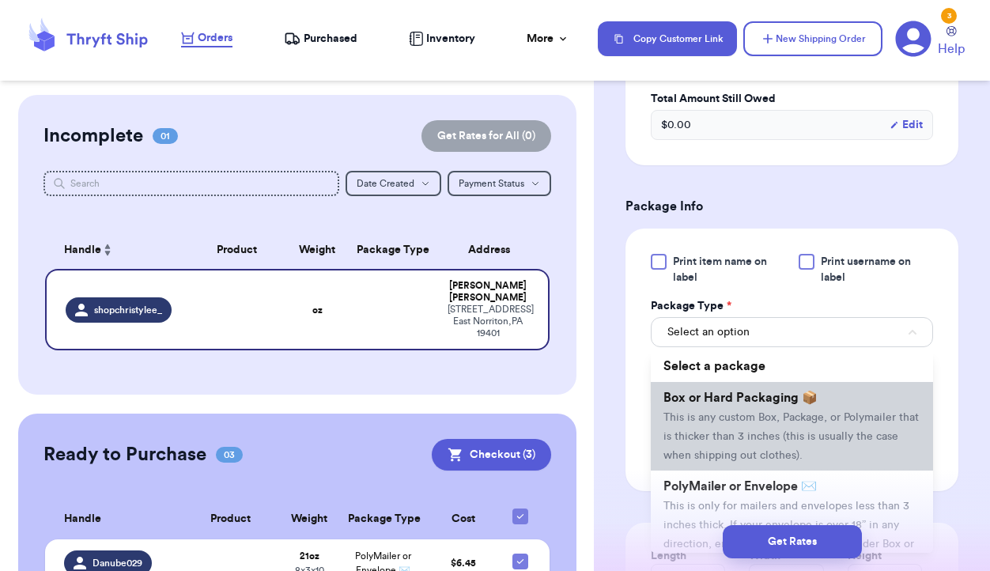
click at [780, 420] on span "This is any custom Box, Package, or Polymailer that is thicker than 3 inches (t…" at bounding box center [791, 436] width 255 height 49
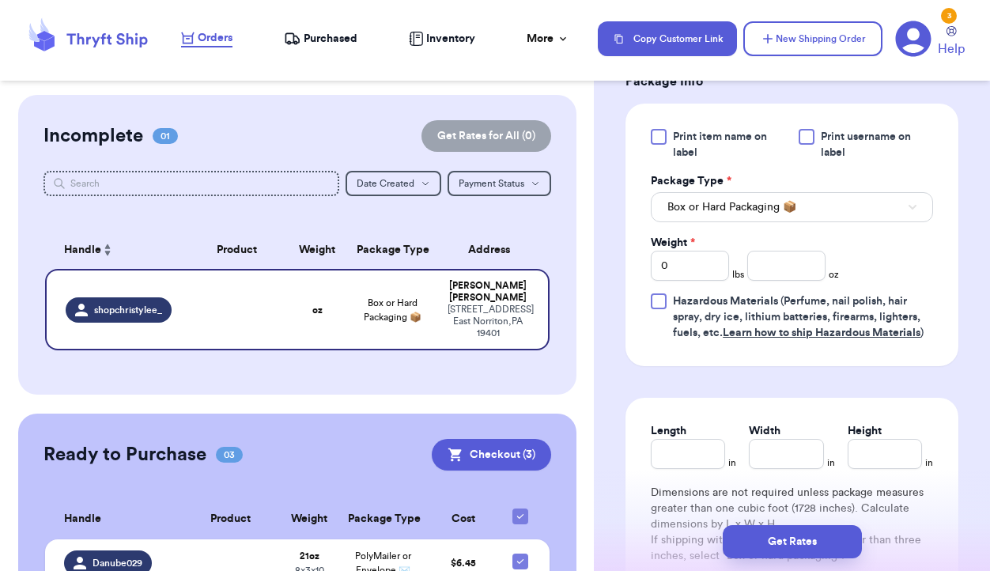
scroll to position [951, 0]
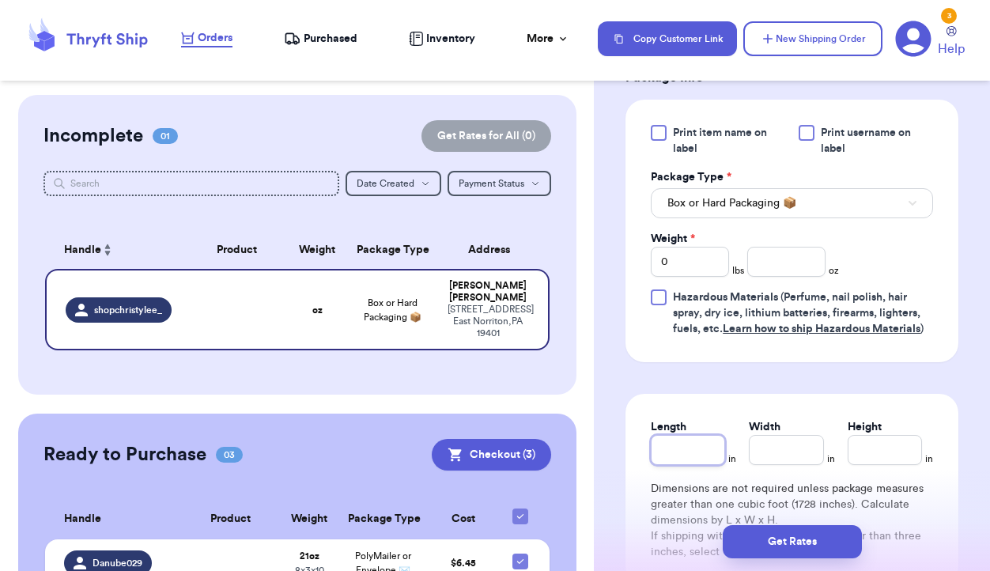
click at [691, 455] on input "Length" at bounding box center [688, 450] width 74 height 30
type input "1"
type input "16"
click at [789, 457] on input "Width *" at bounding box center [786, 450] width 74 height 30
type input "1"
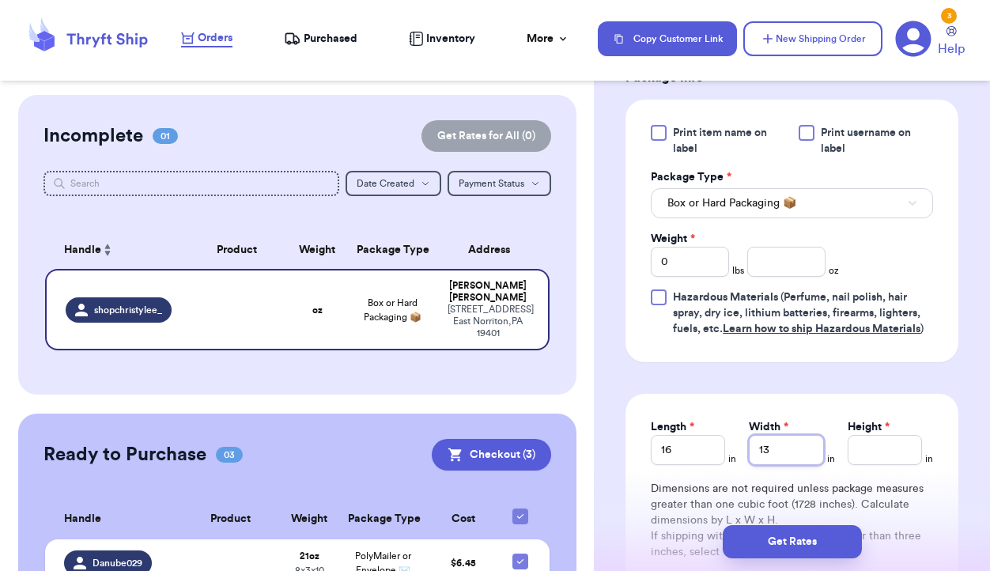
type input "13"
click at [879, 456] on input "Height *" at bounding box center [885, 450] width 74 height 30
type input "6"
click at [778, 266] on input "number" at bounding box center [786, 262] width 78 height 30
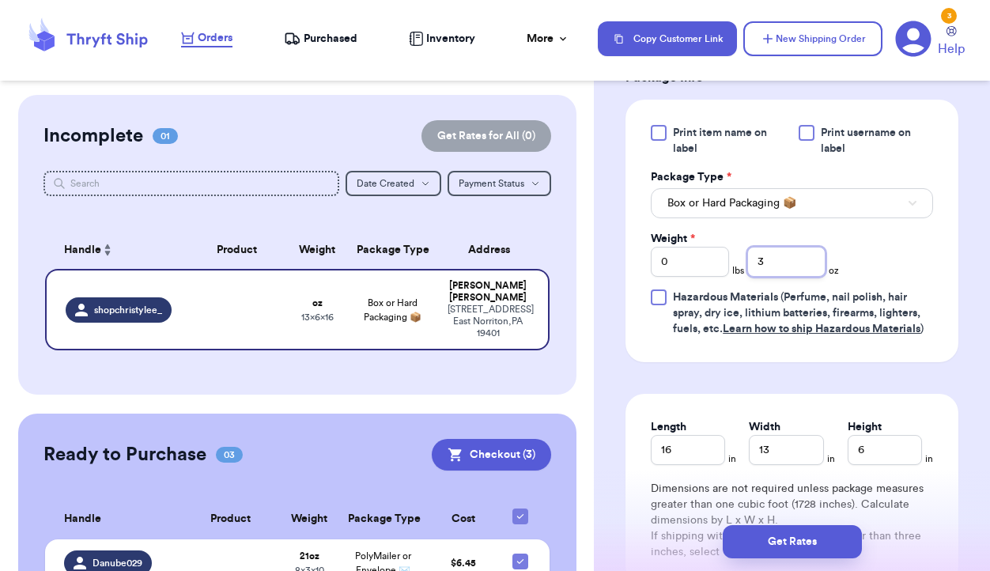
type input "3"
click at [683, 267] on input "0" at bounding box center [690, 262] width 78 height 30
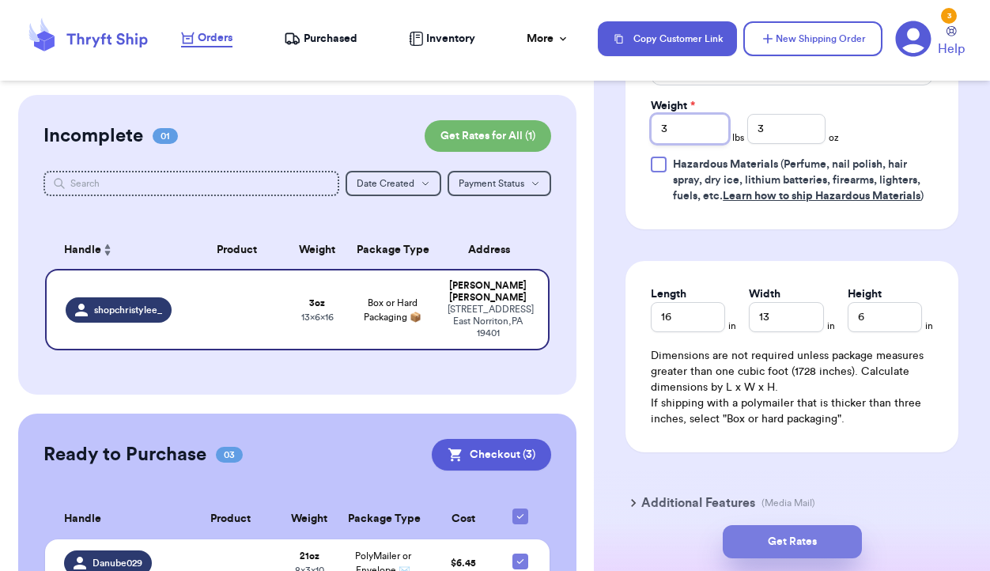
type input "3"
click at [772, 544] on button "Get Rates" at bounding box center [792, 541] width 139 height 33
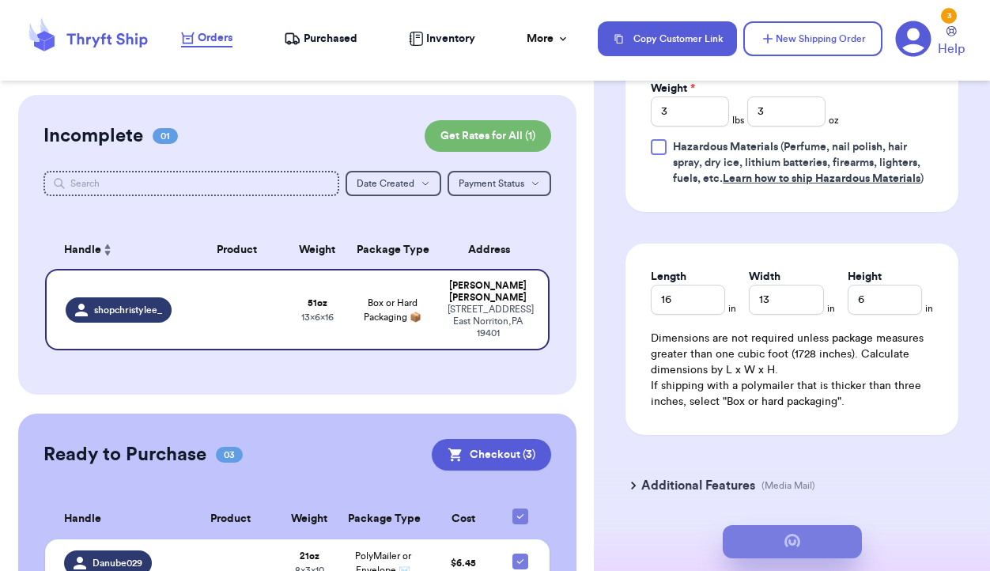
scroll to position [0, 0]
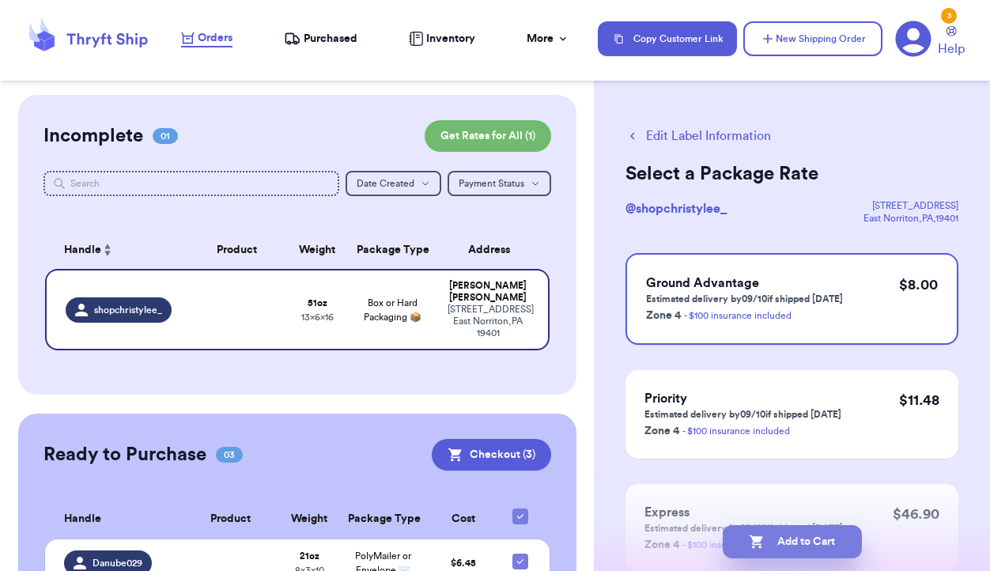
click at [778, 543] on button "Add to Cart" at bounding box center [792, 541] width 139 height 33
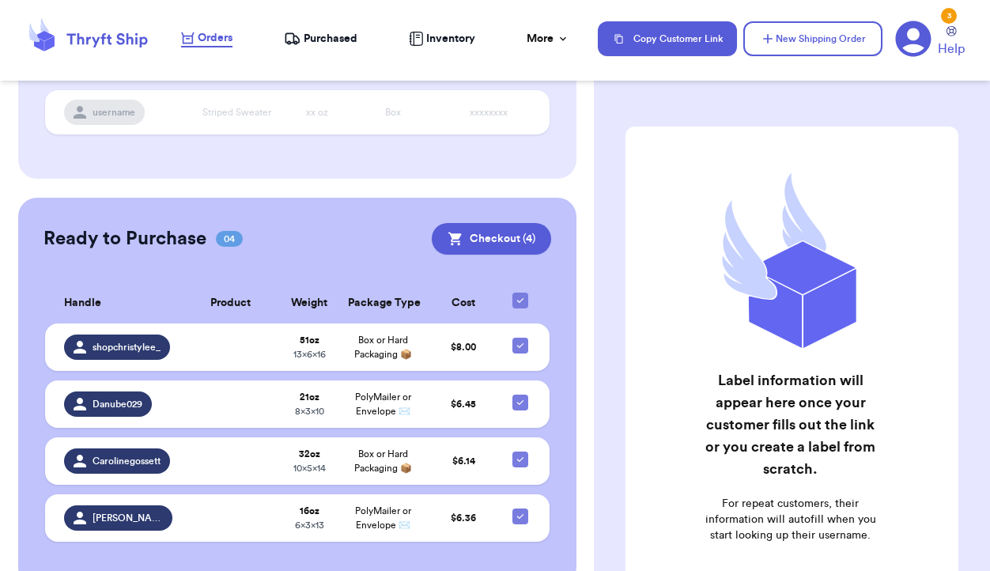
scroll to position [240, 0]
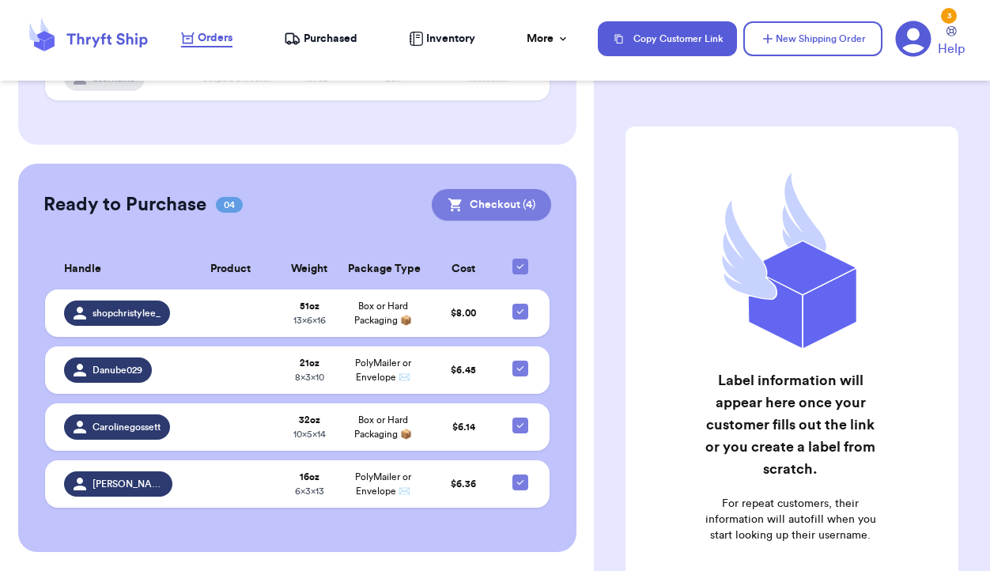
click at [516, 189] on button "Checkout ( 4 )" at bounding box center [491, 205] width 119 height 32
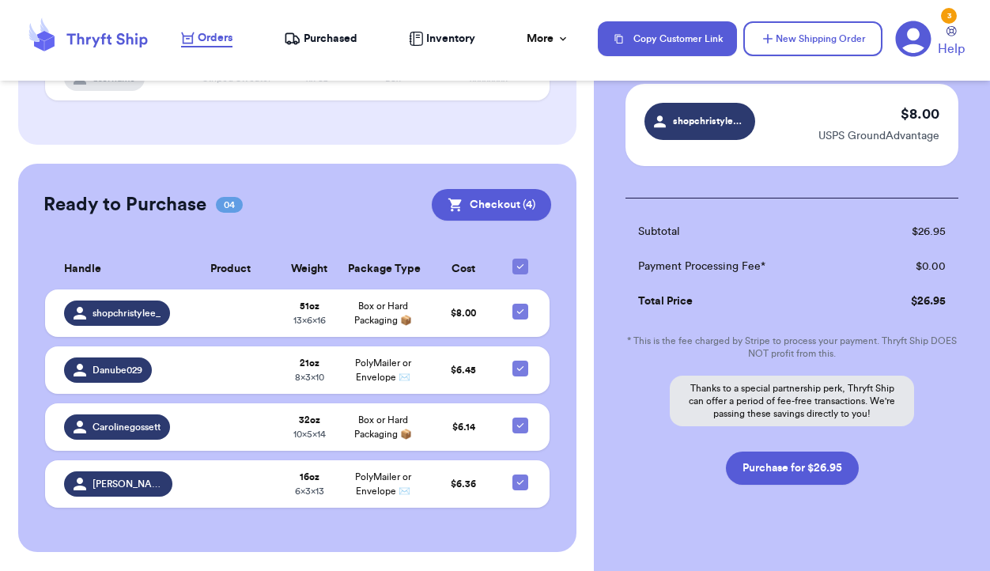
scroll to position [398, 0]
click at [779, 469] on button "Purchase for $26.95" at bounding box center [792, 467] width 133 height 33
checkbox input "false"
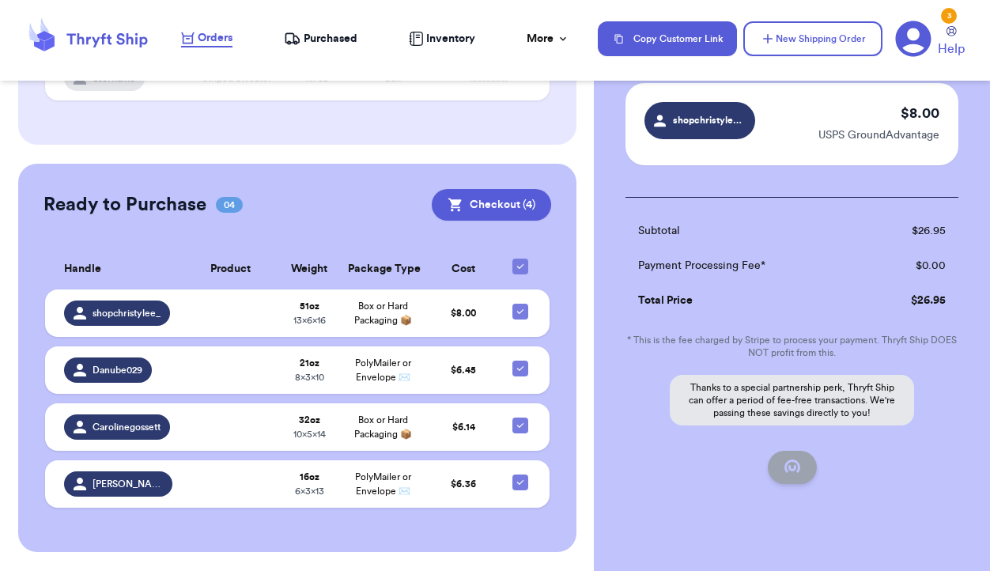
checkbox input "false"
checkbox input "true"
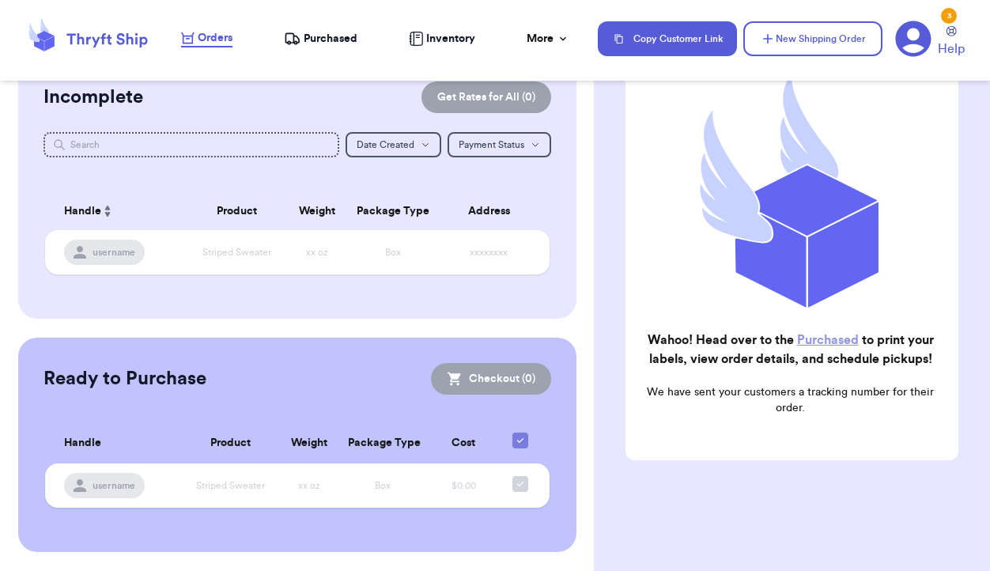
scroll to position [37, 0]
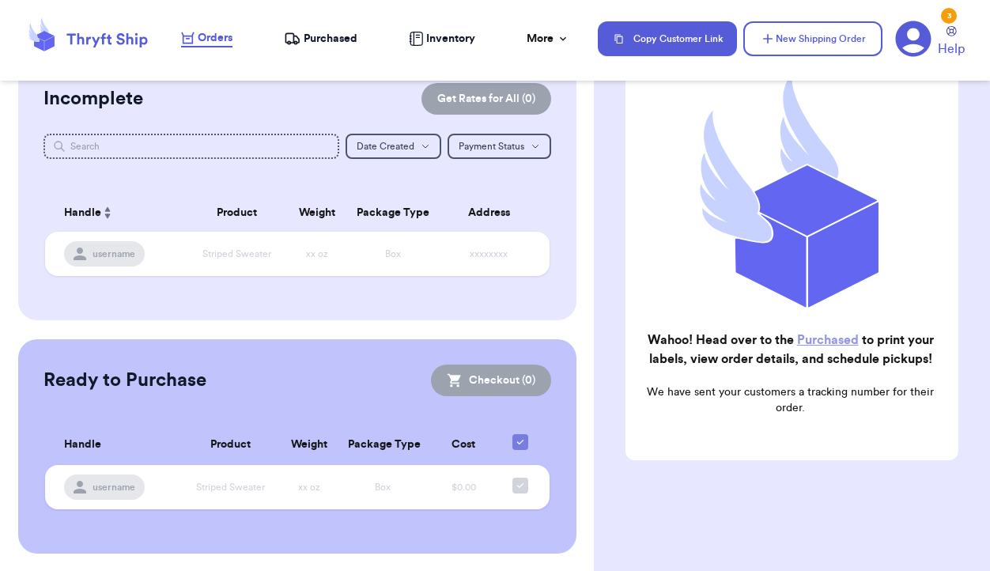
click at [308, 35] on span "Purchased" at bounding box center [331, 39] width 54 height 16
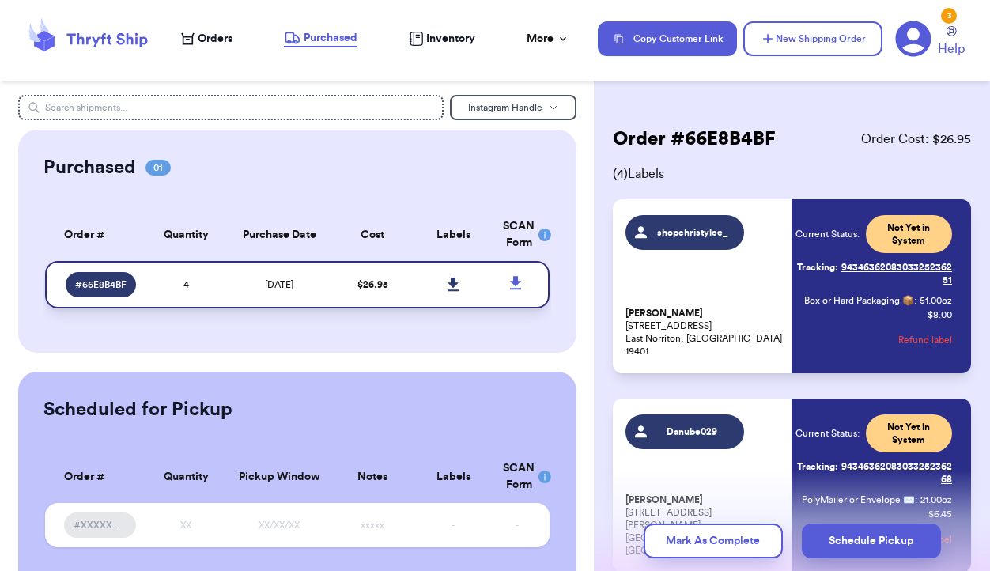
click at [450, 284] on icon at bounding box center [453, 284] width 11 height 13
